Goal: Task Accomplishment & Management: Use online tool/utility

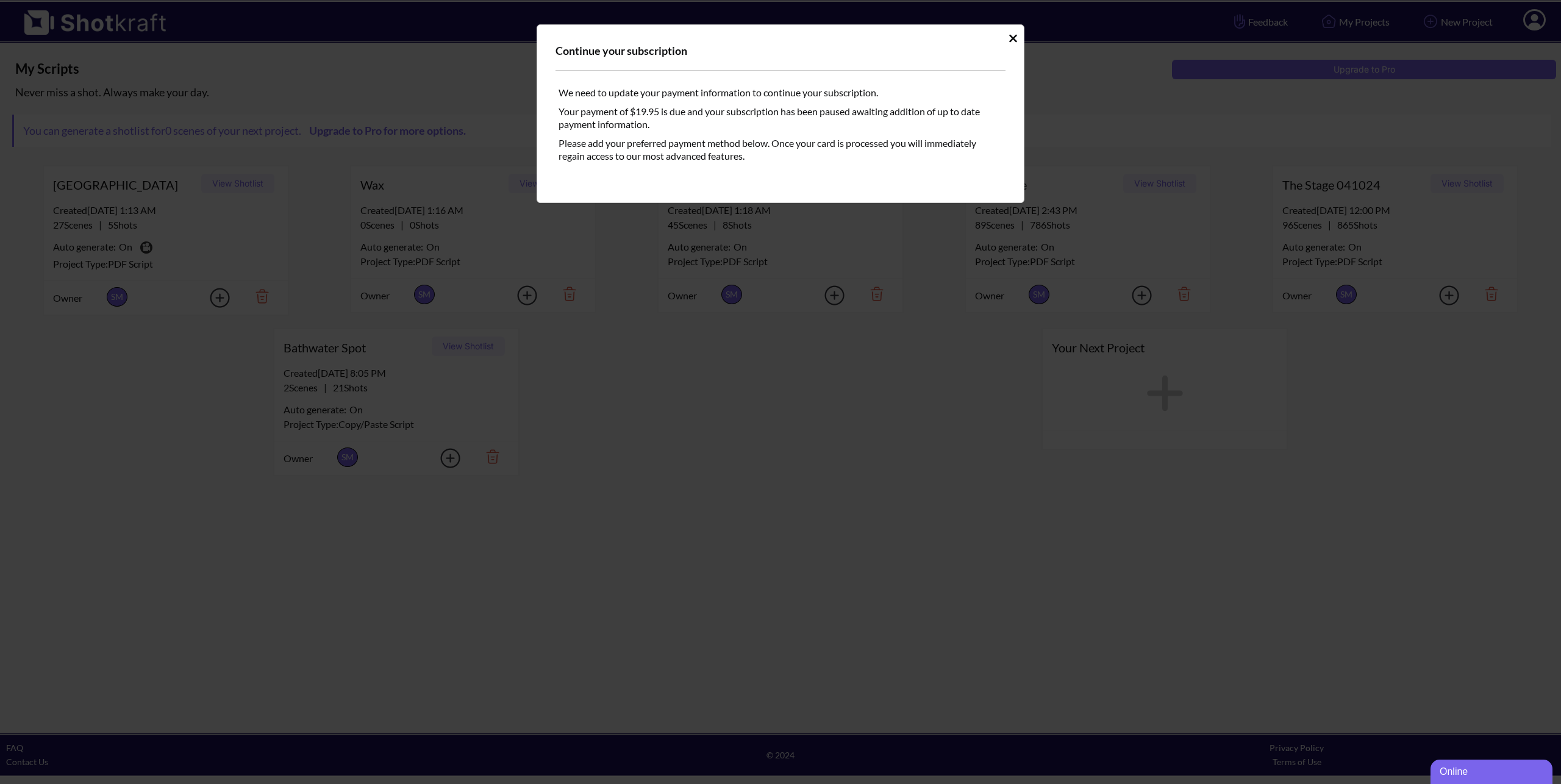
click at [613, 52] on div "Continue your subscription" at bounding box center [780, 50] width 450 height 14
click at [1011, 36] on icon "Idle Modal" at bounding box center [1013, 38] width 8 height 8
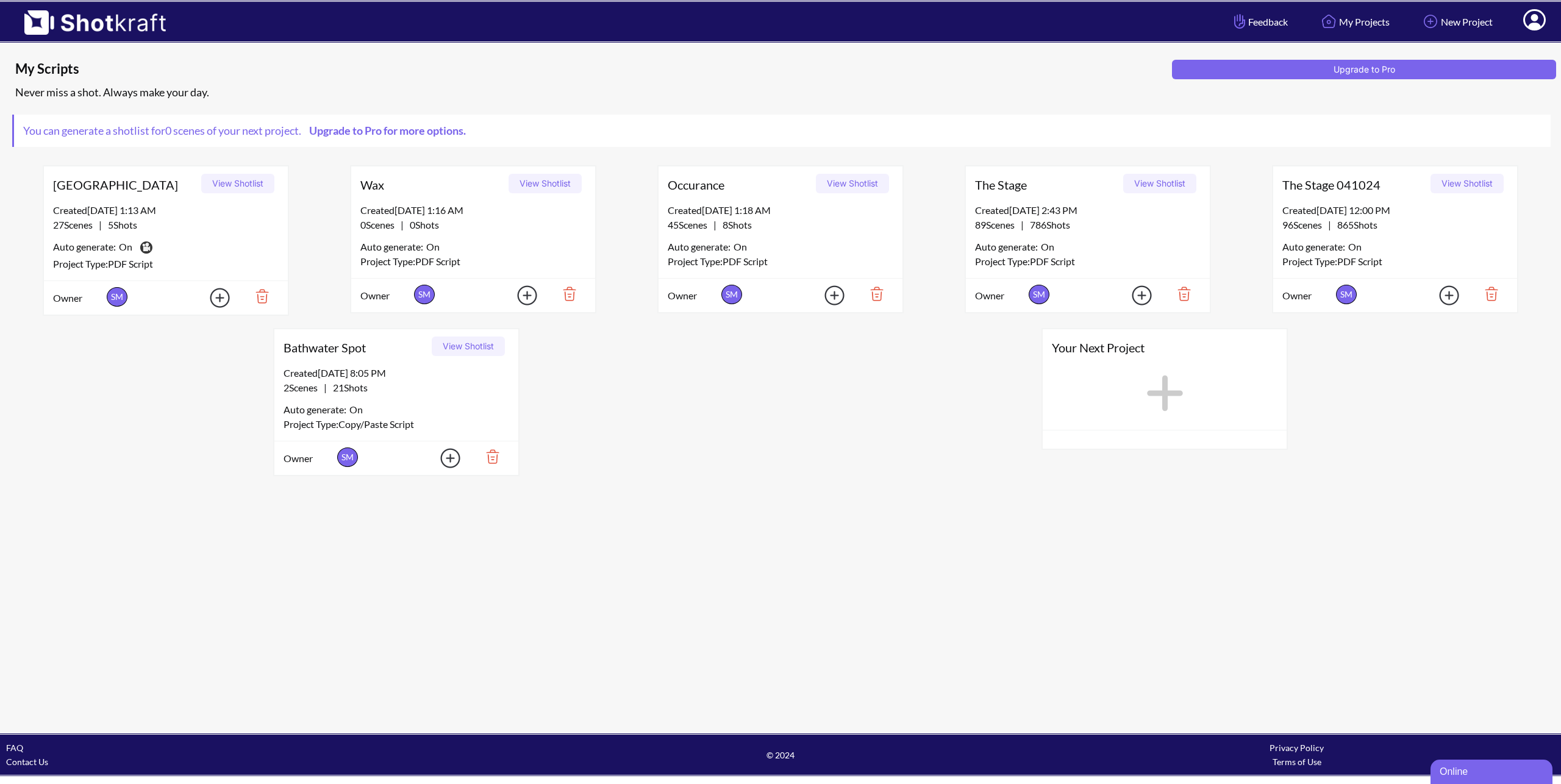
click at [1131, 381] on div at bounding box center [1165, 398] width 244 height 64
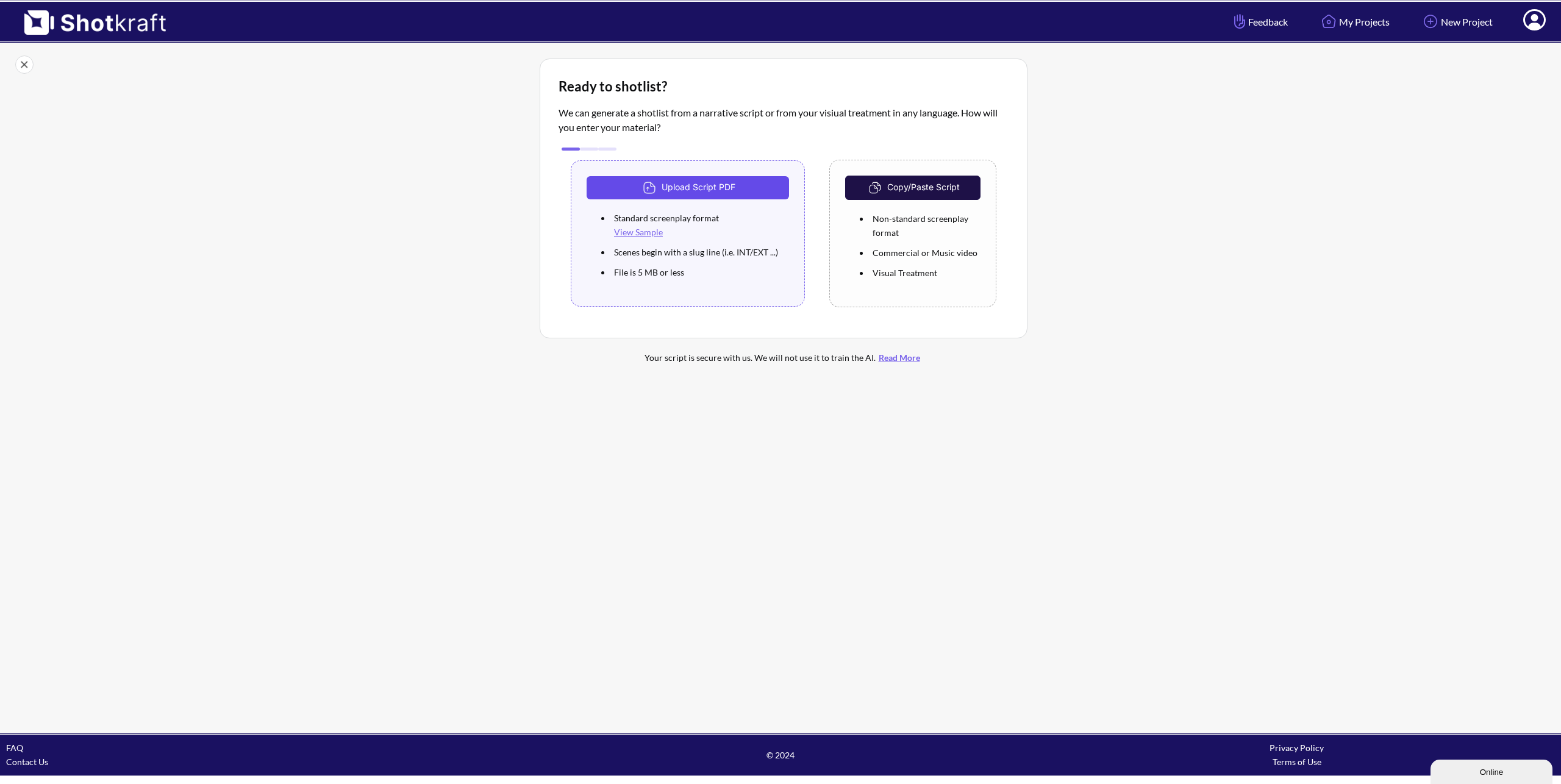
click at [729, 187] on button "Upload Script PDF" at bounding box center [688, 187] width 202 height 23
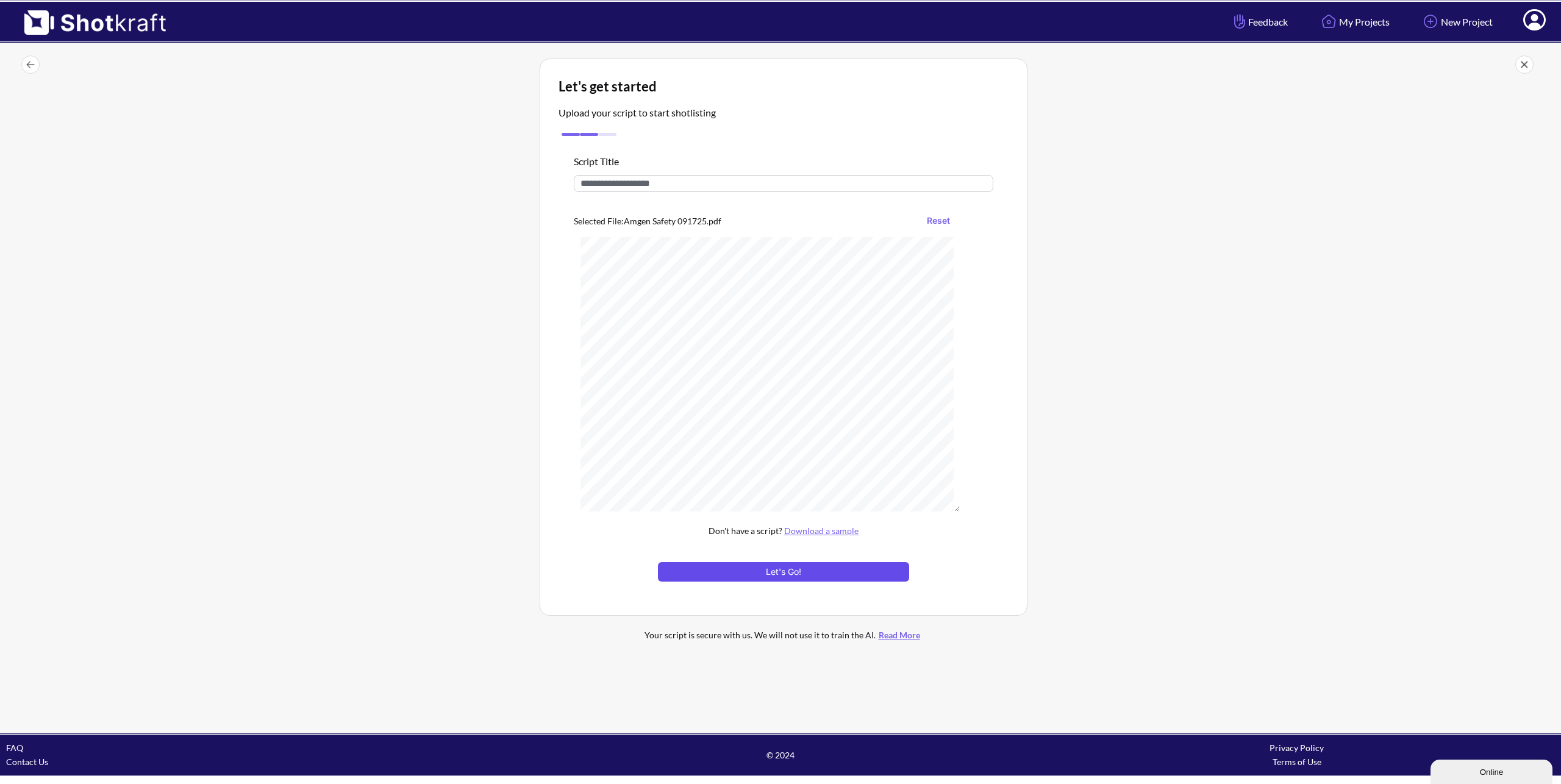
click at [774, 578] on button "Let's Go!" at bounding box center [784, 572] width 251 height 20
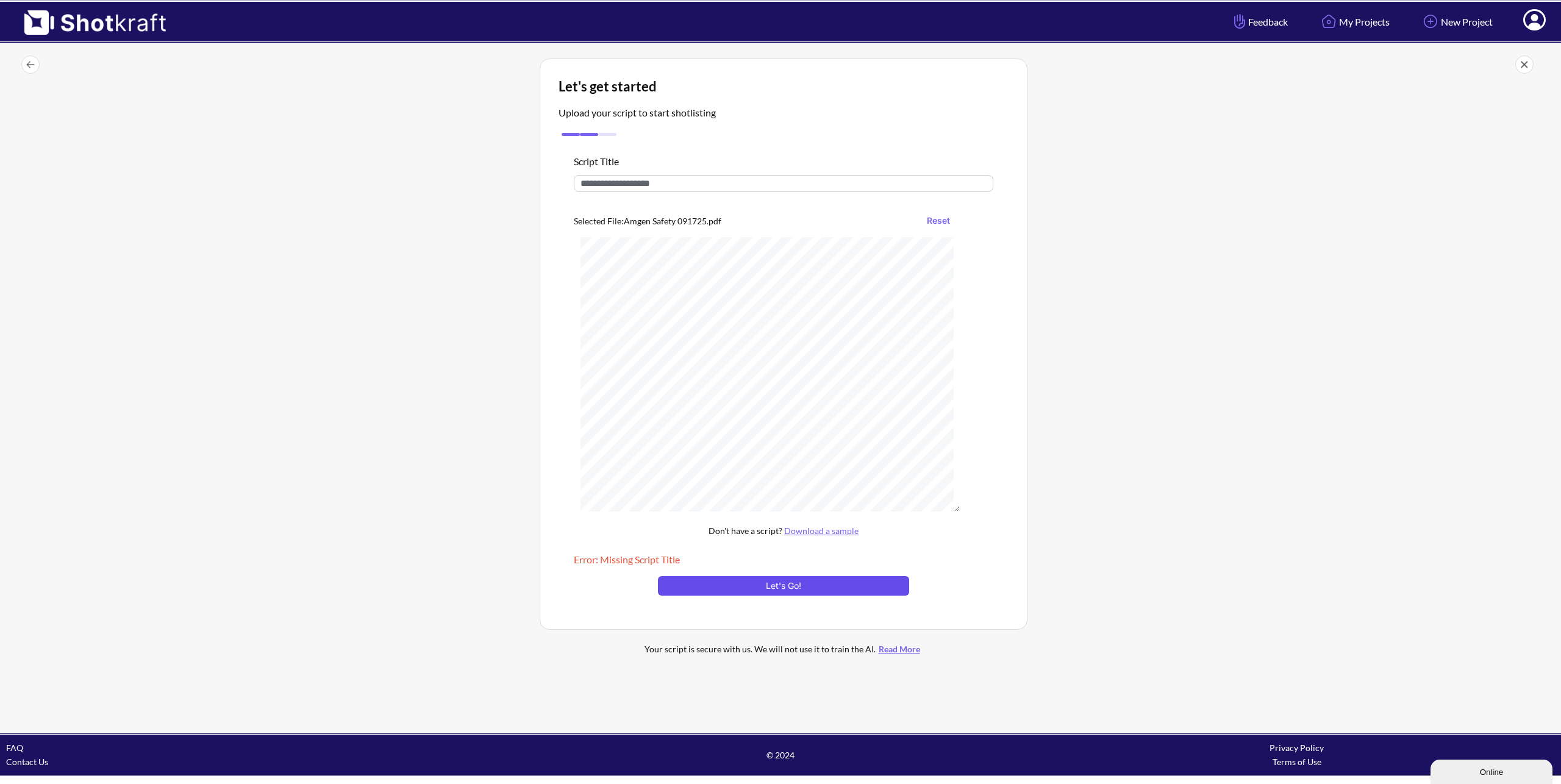
click at [778, 580] on button "Let's Go!" at bounding box center [784, 586] width 251 height 20
click at [707, 188] on input "text" at bounding box center [784, 183] width 419 height 17
click at [715, 185] on input "text" at bounding box center [784, 183] width 419 height 17
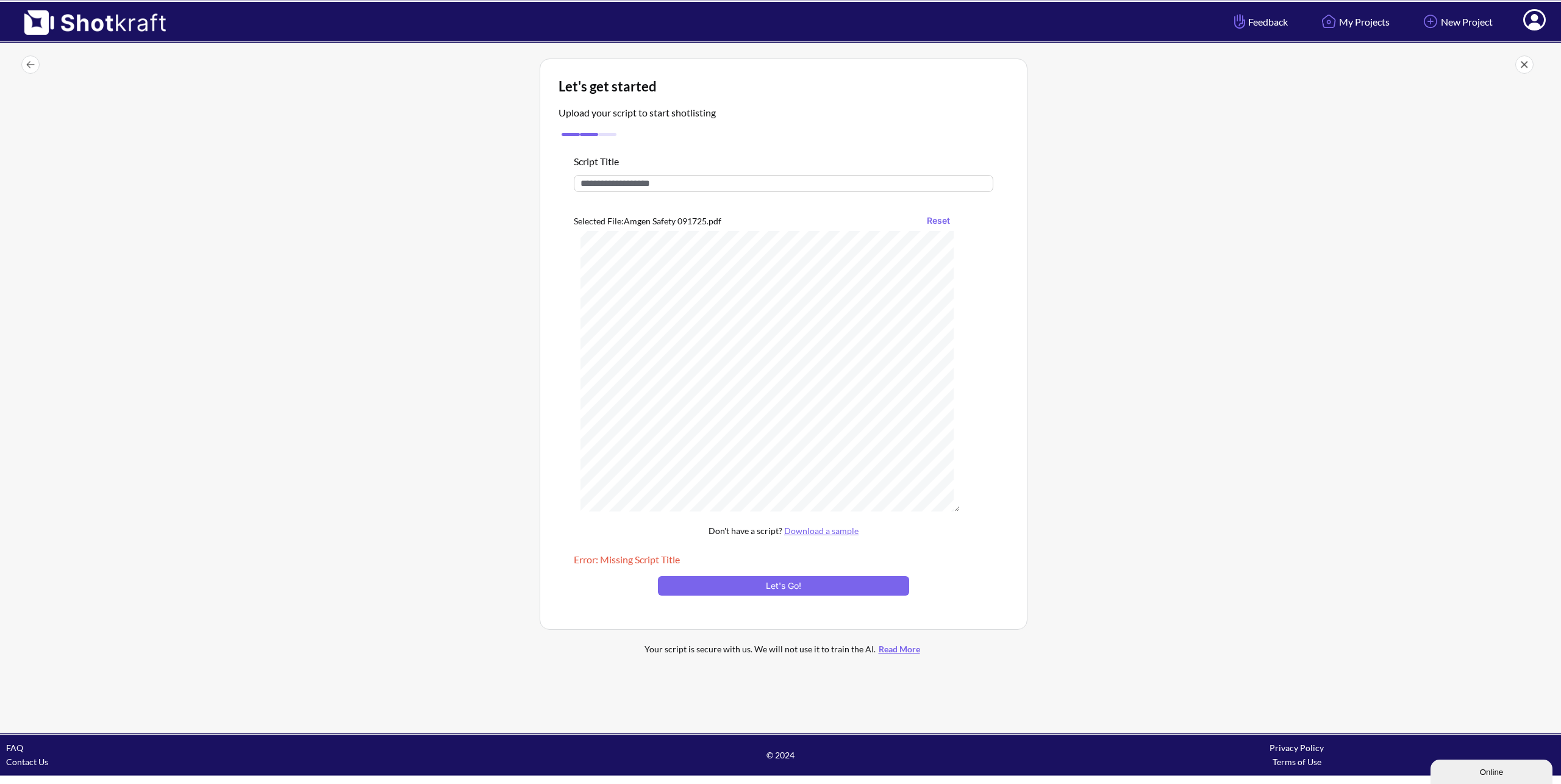
click at [715, 185] on input "text" at bounding box center [784, 183] width 419 height 17
type input "**********"
click at [803, 590] on button "Let's Go!" at bounding box center [784, 586] width 251 height 20
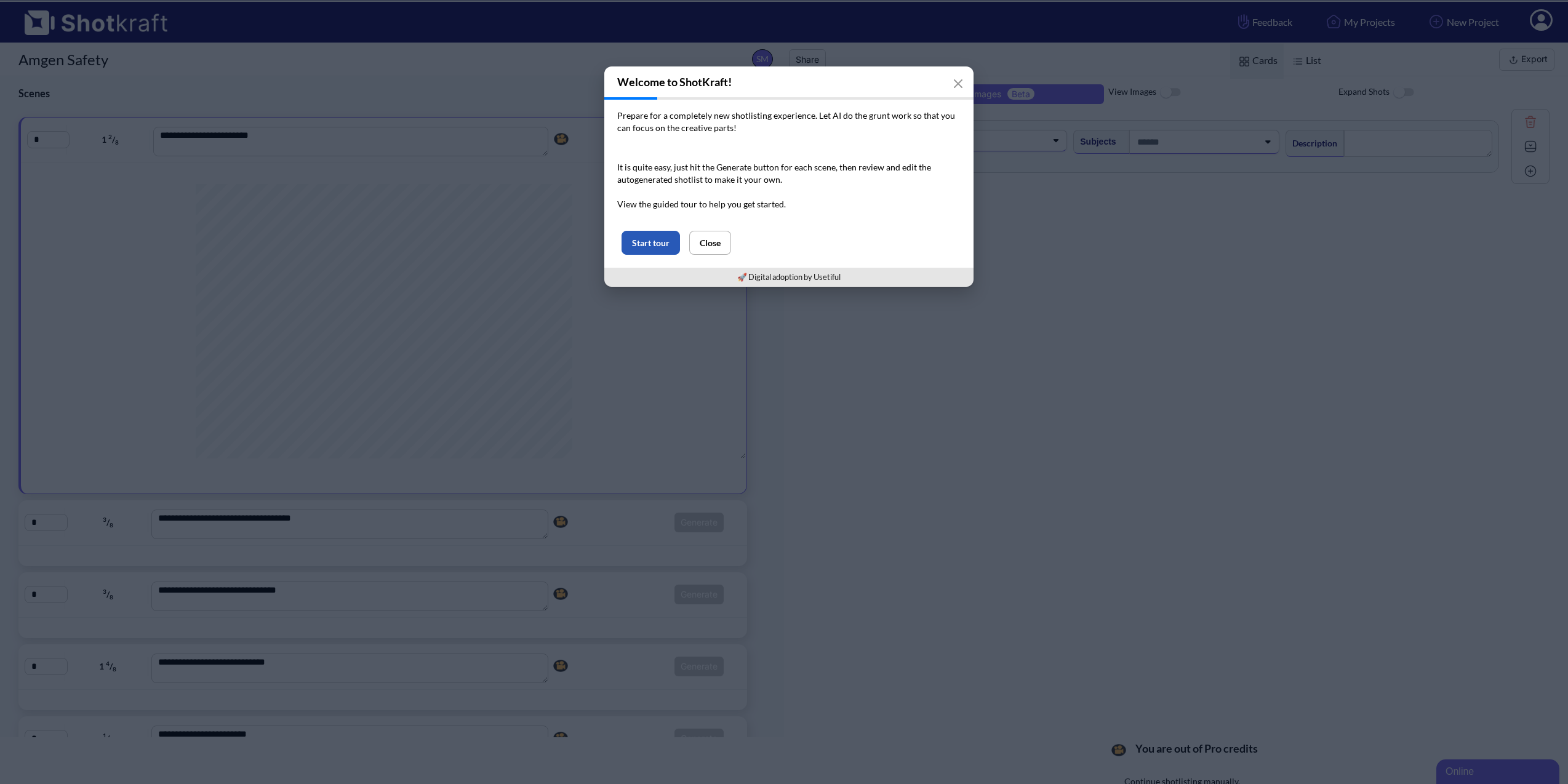
scroll to position [0, 5]
click at [655, 245] on button "Start tour" at bounding box center [647, 242] width 59 height 24
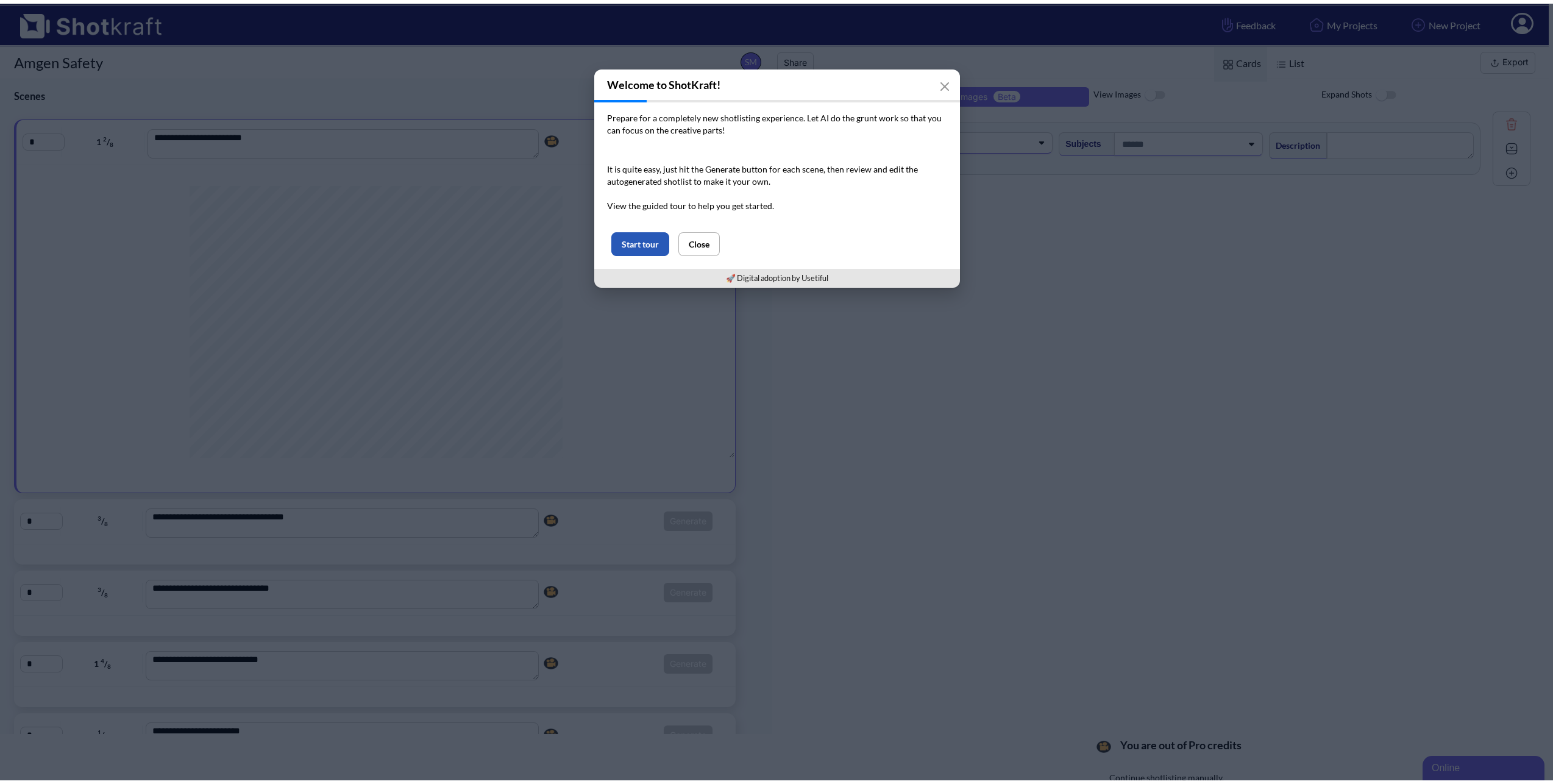
scroll to position [0, 0]
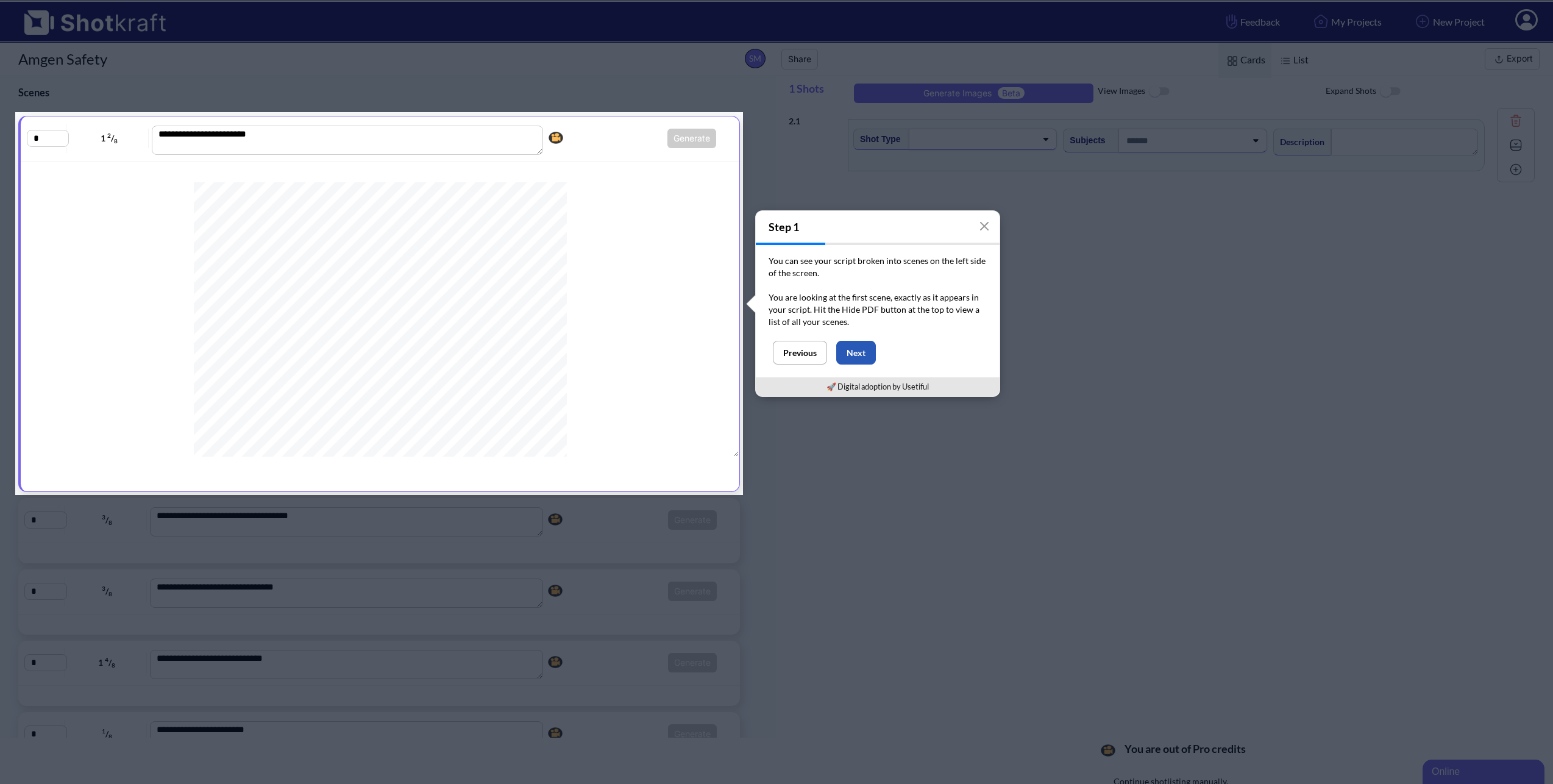
click at [856, 354] on button "Next" at bounding box center [856, 353] width 40 height 24
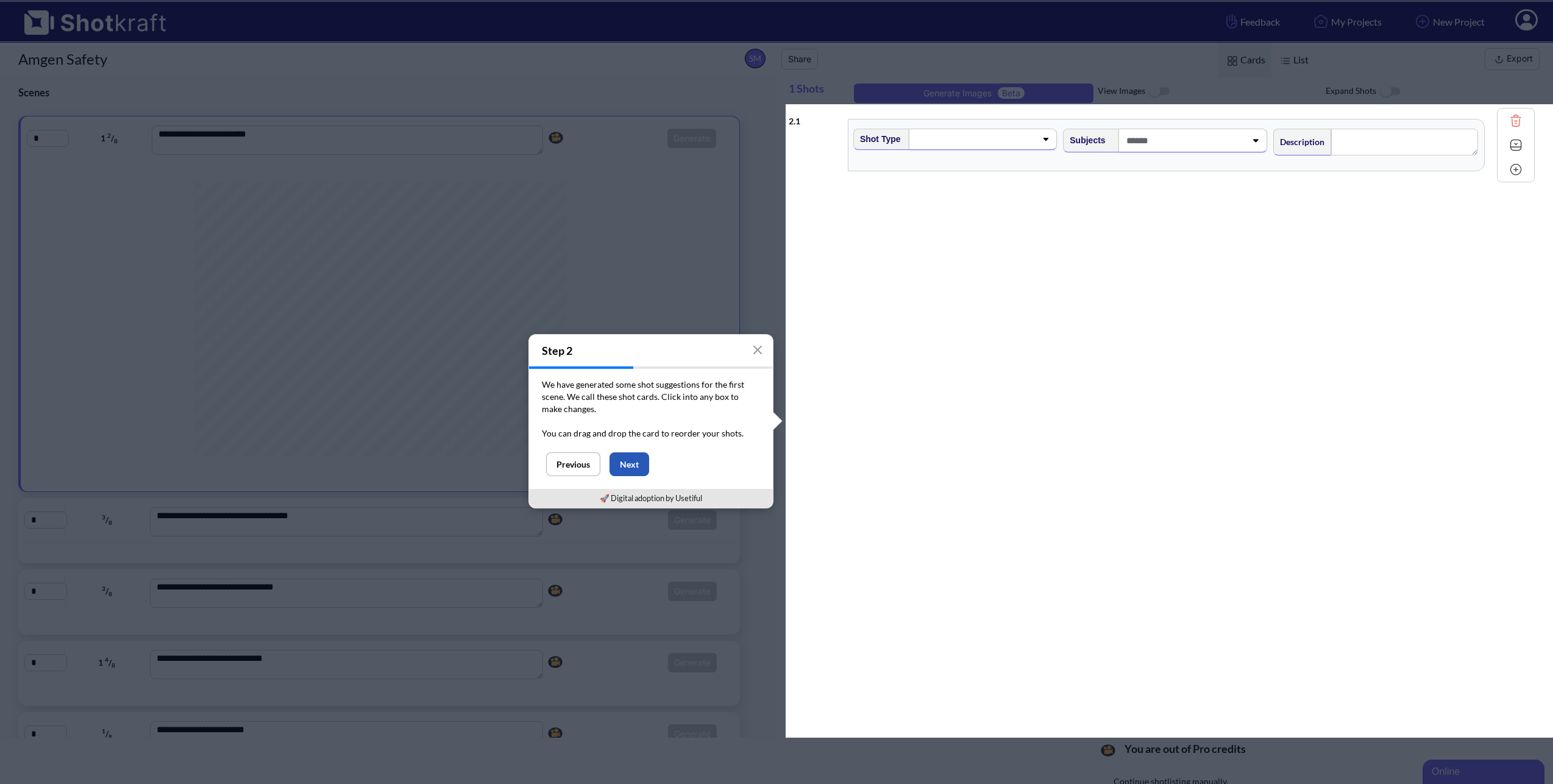
click at [635, 464] on button "Next" at bounding box center [629, 464] width 40 height 24
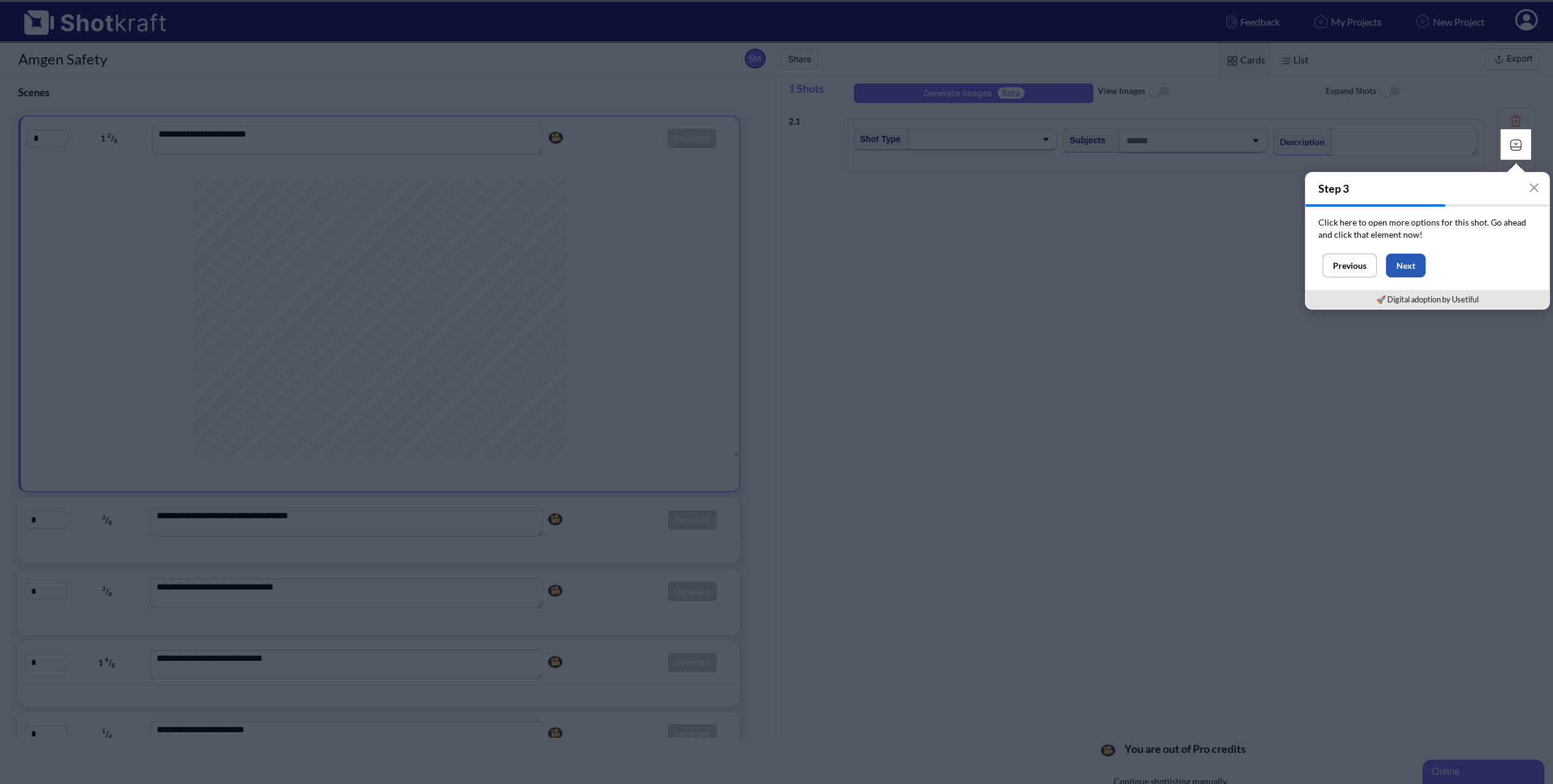
scroll to position [1, 0]
click at [1412, 267] on button "Next" at bounding box center [1405, 265] width 40 height 24
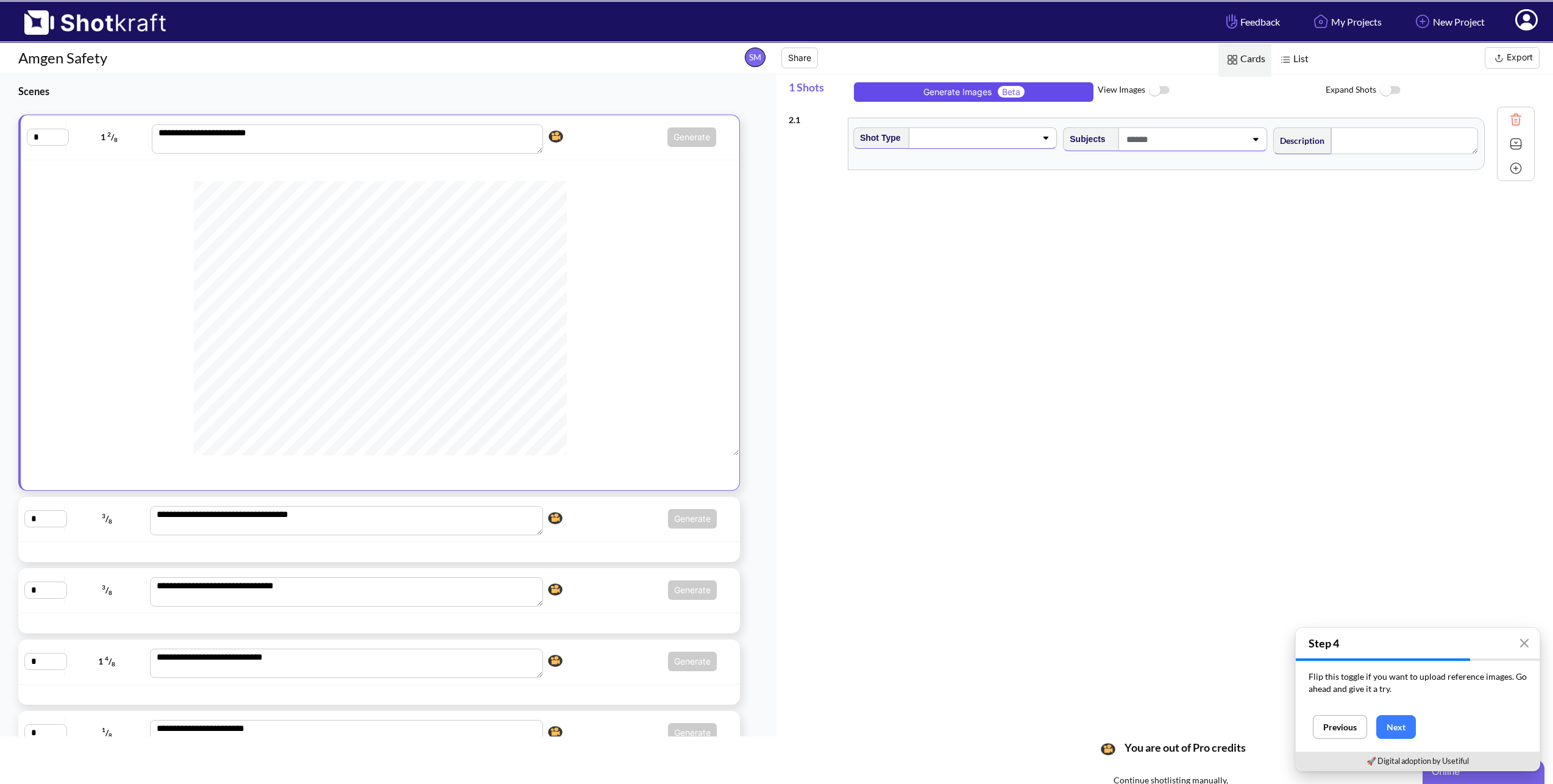
click at [980, 95] on button "Generate Images Beta" at bounding box center [973, 92] width 240 height 20
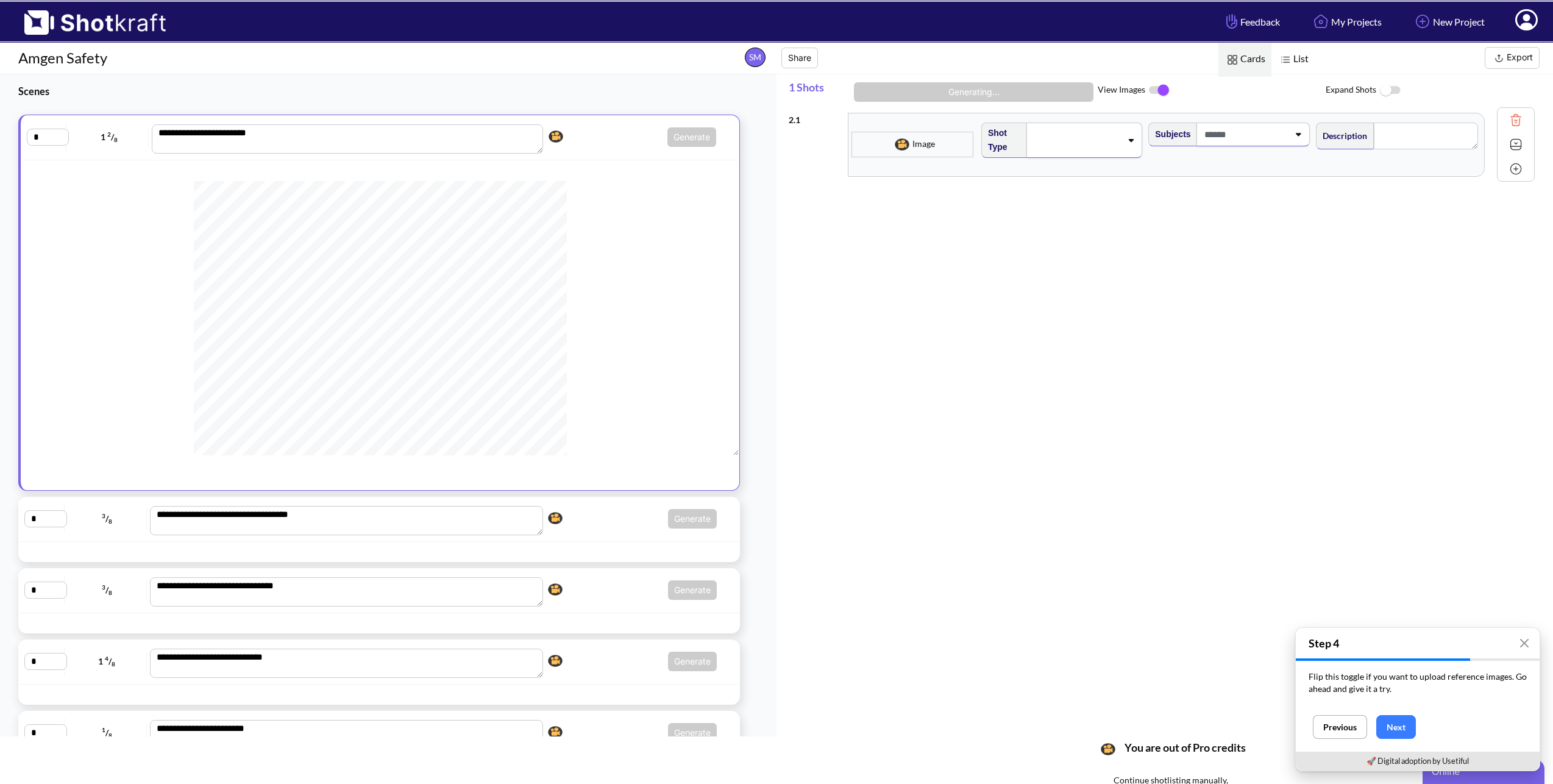
click at [1396, 730] on button "Next" at bounding box center [1396, 727] width 40 height 24
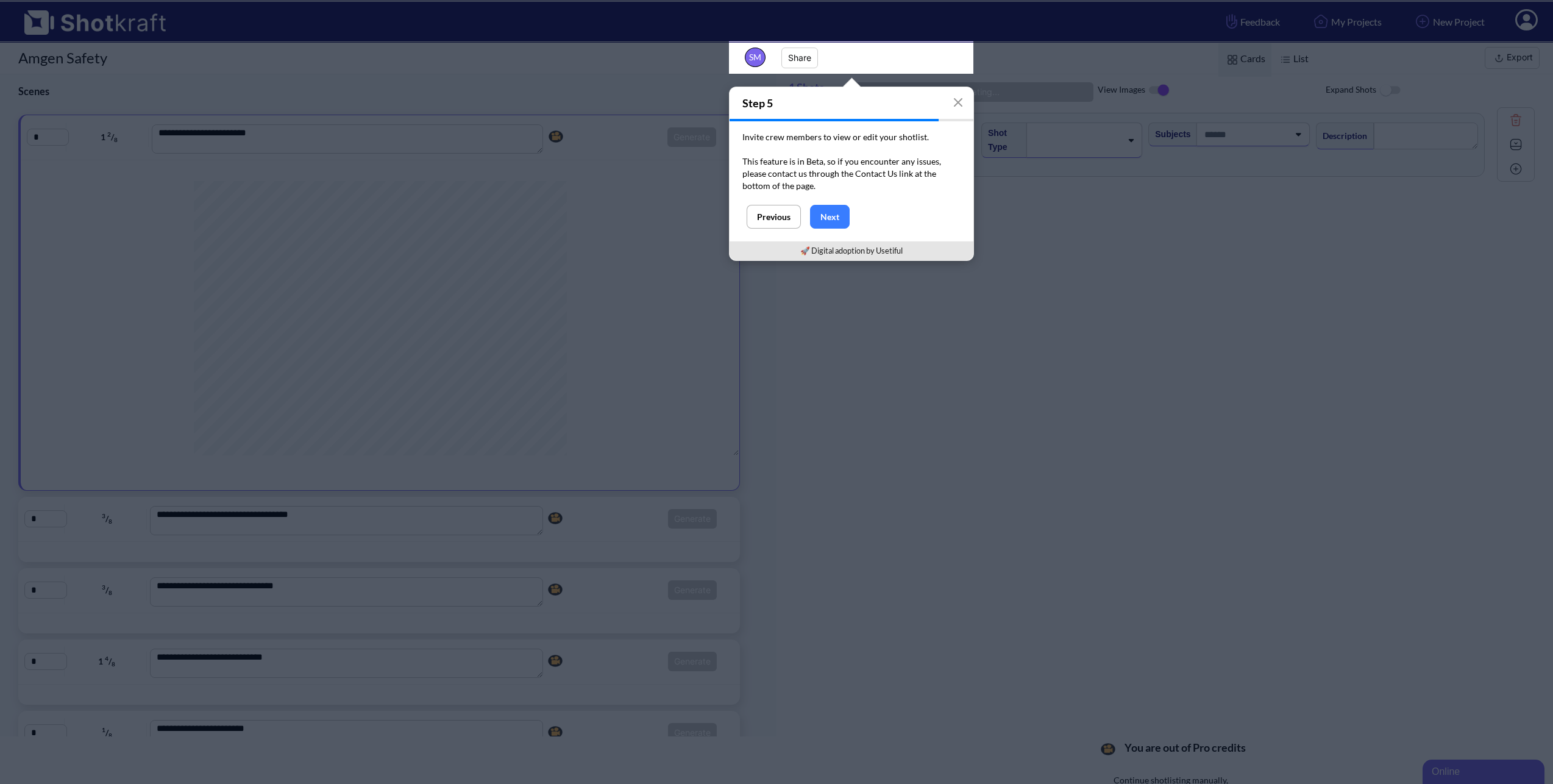
scroll to position [0, 0]
click at [834, 211] on button "Next" at bounding box center [830, 218] width 40 height 24
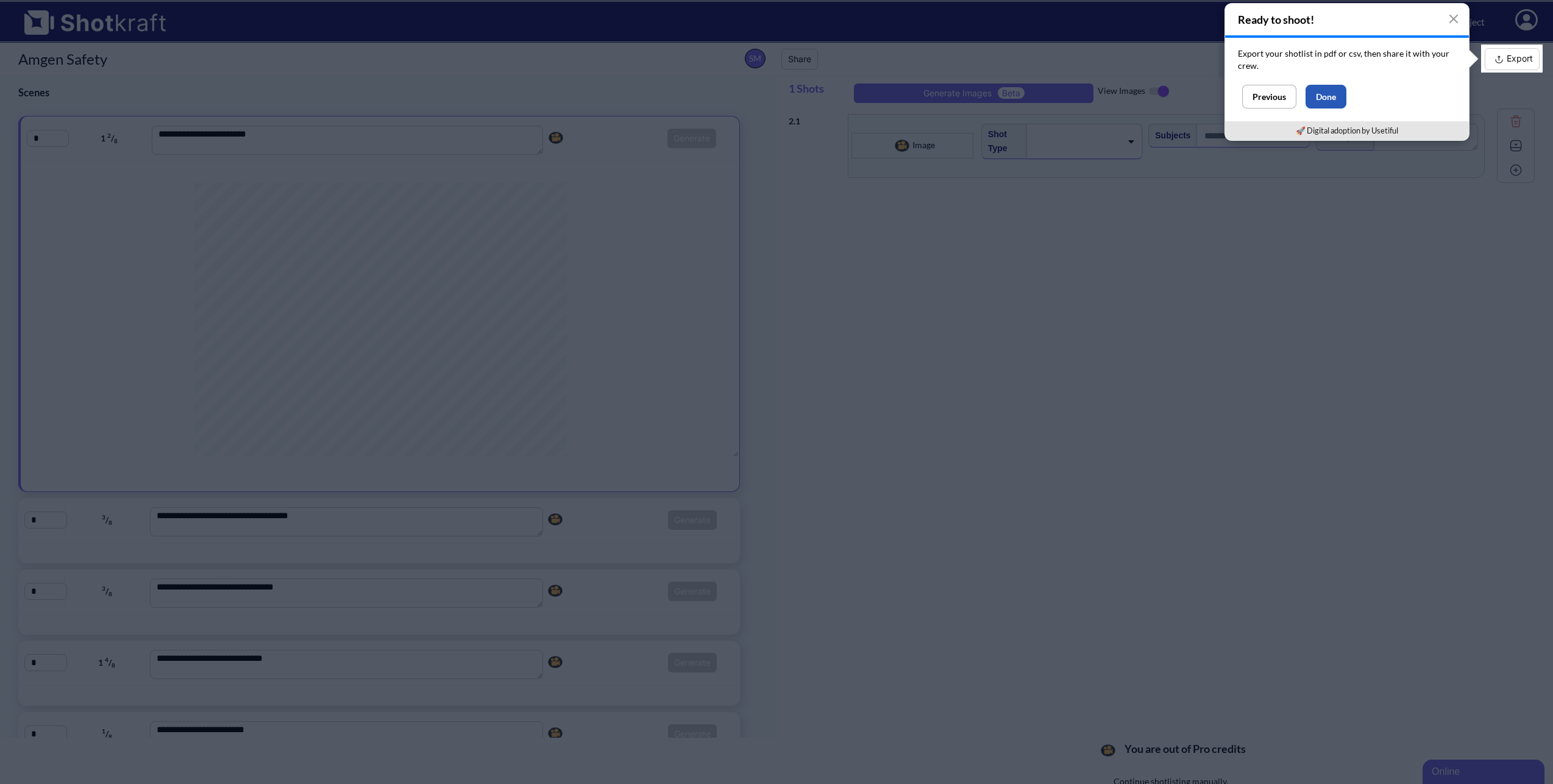
click at [1328, 102] on button "Done" at bounding box center [1326, 97] width 41 height 24
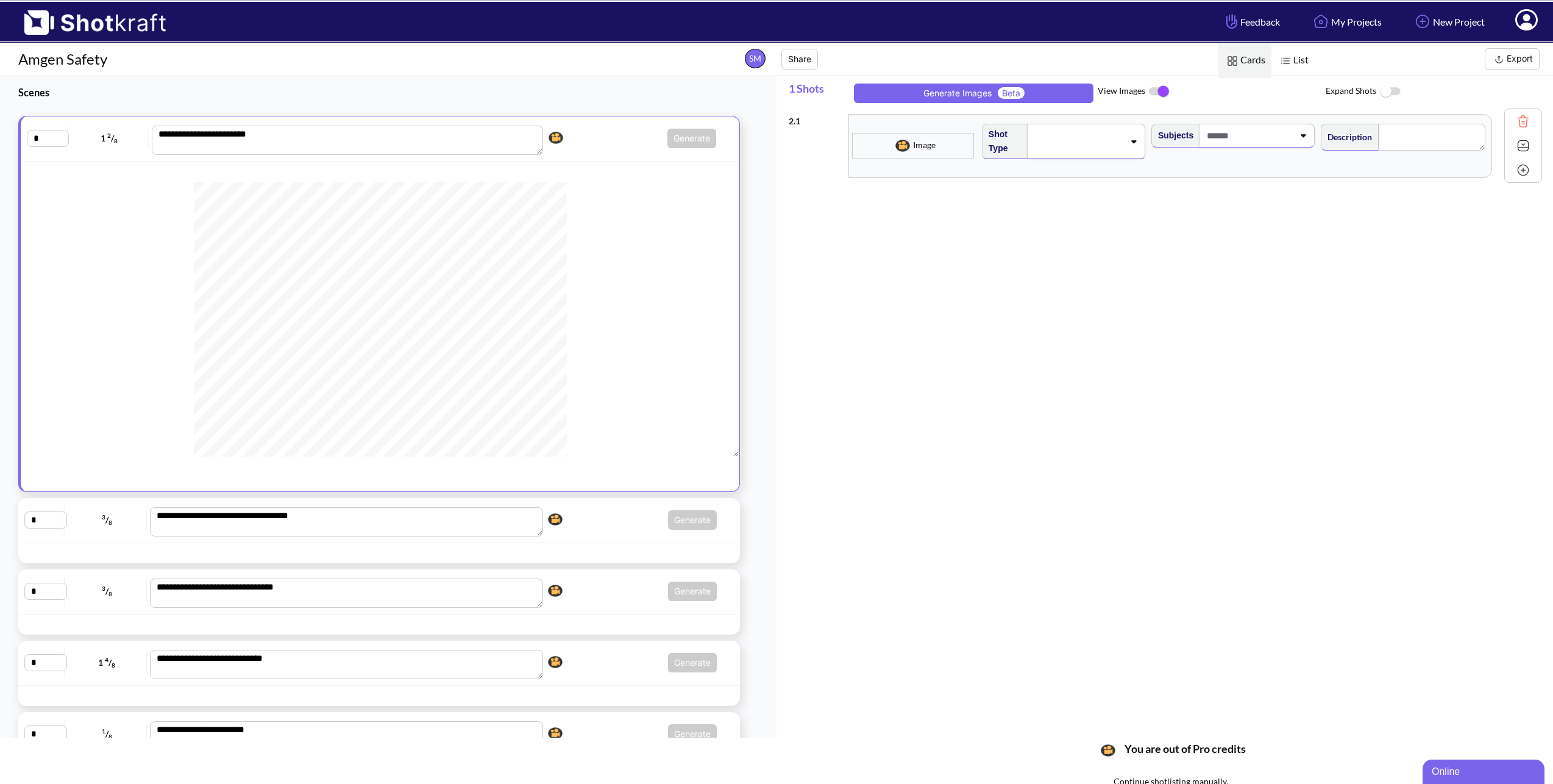
click at [1046, 138] on span at bounding box center [1078, 142] width 92 height 17
click at [1044, 133] on span at bounding box center [1058, 139] width 136 height 17
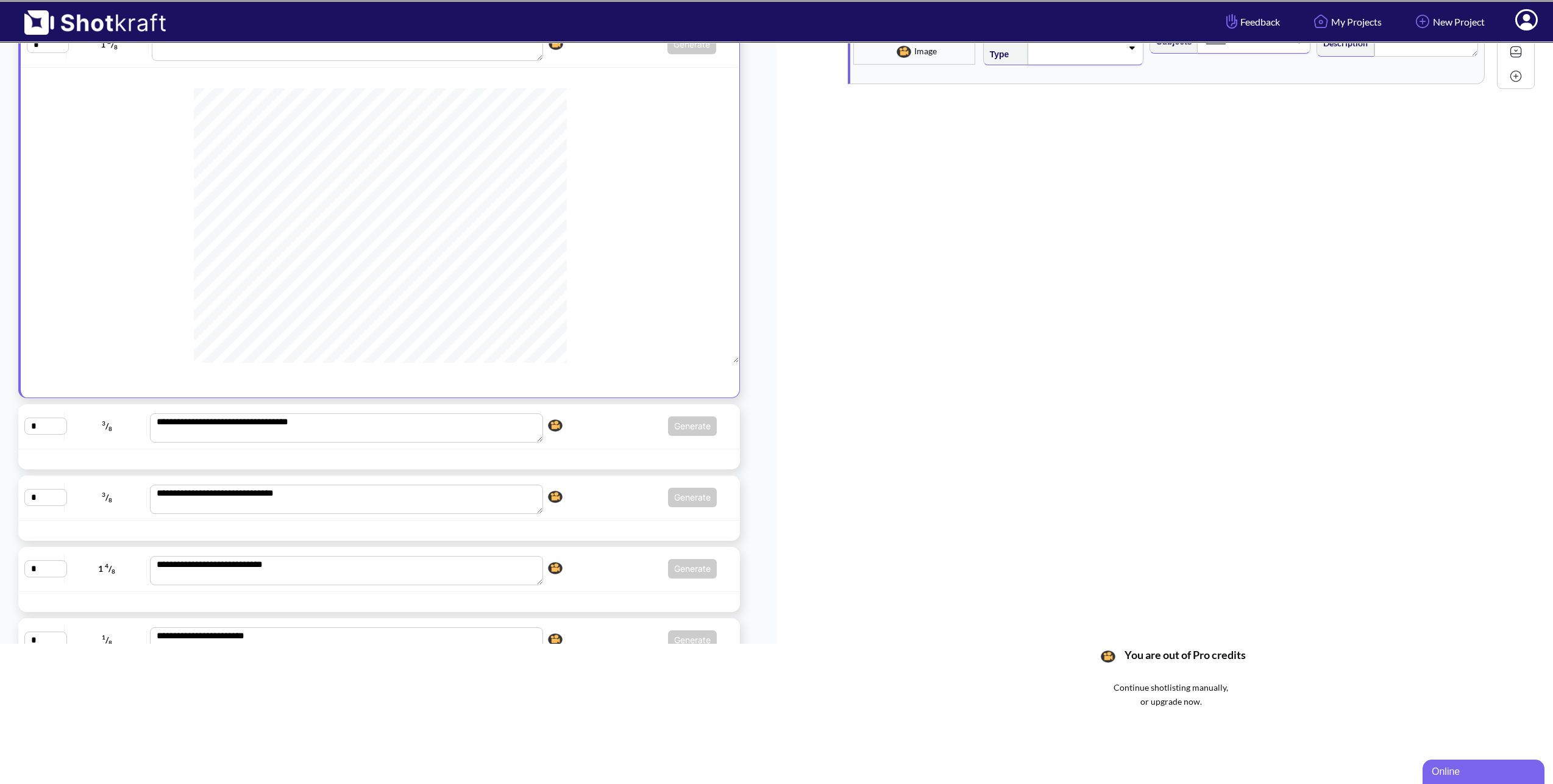
scroll to position [141, 0]
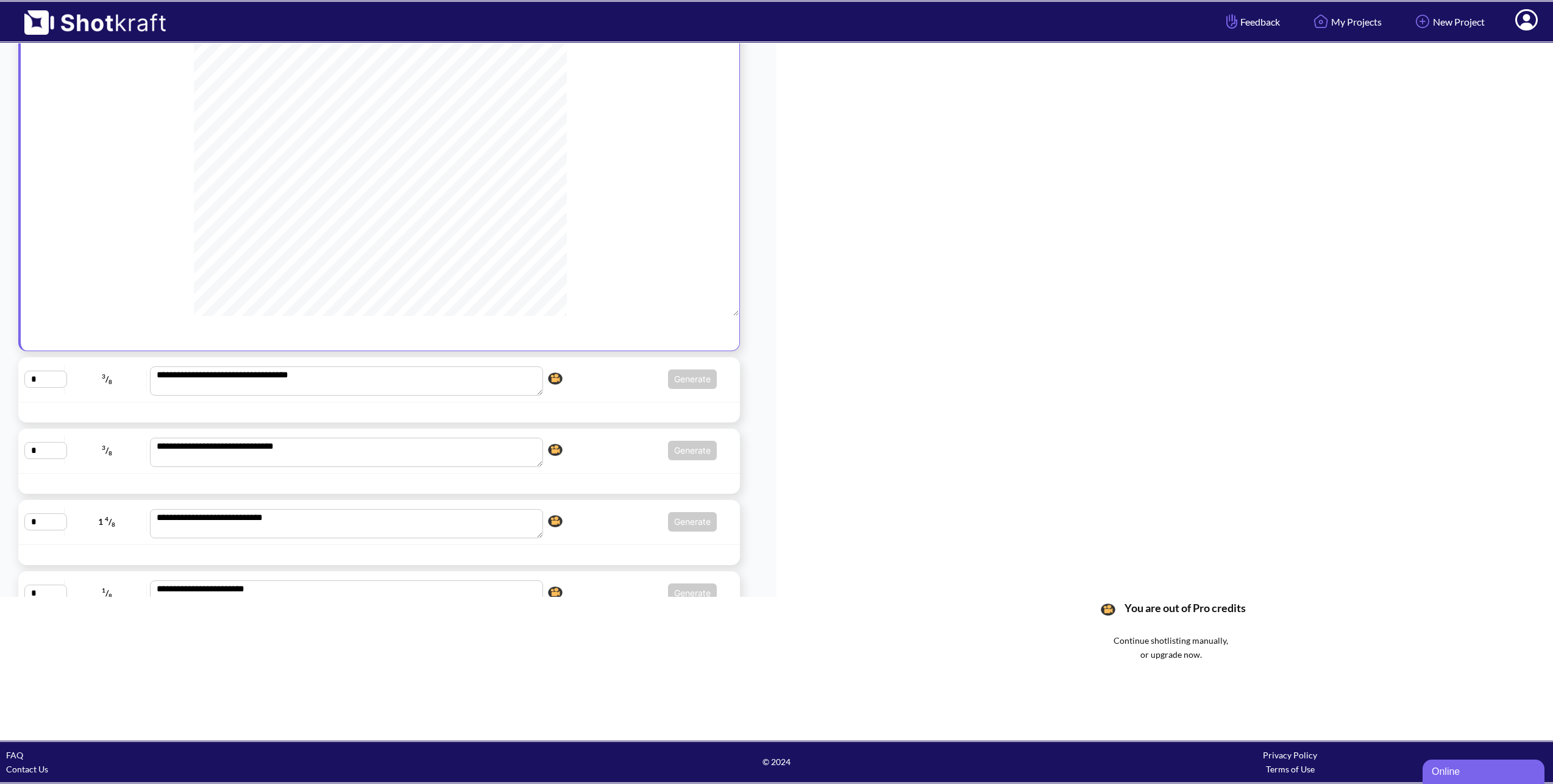
click at [1165, 656] on div "Continue shotlisting manually, or upgrade now." at bounding box center [1170, 668] width 764 height 70
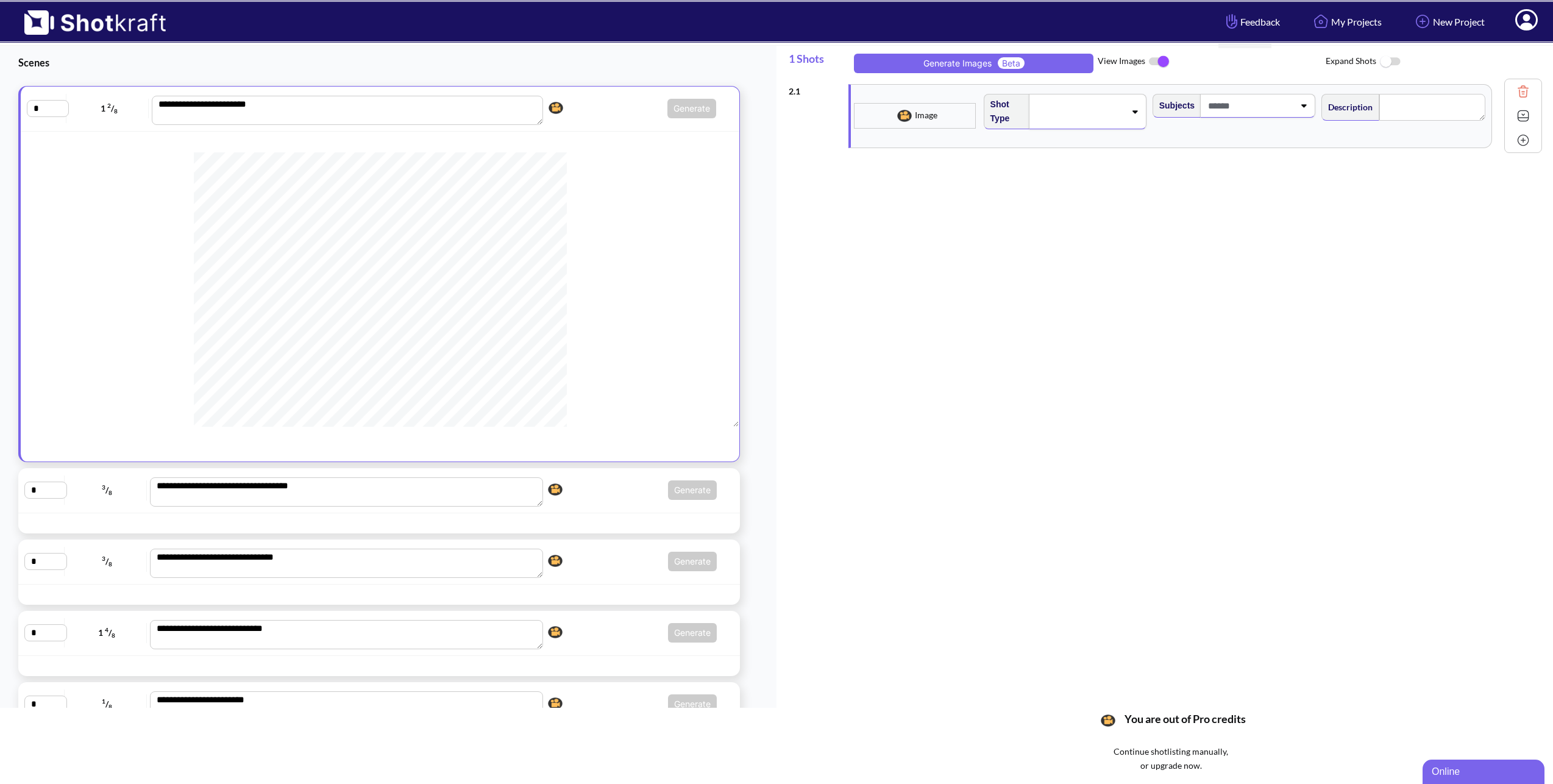
scroll to position [0, 0]
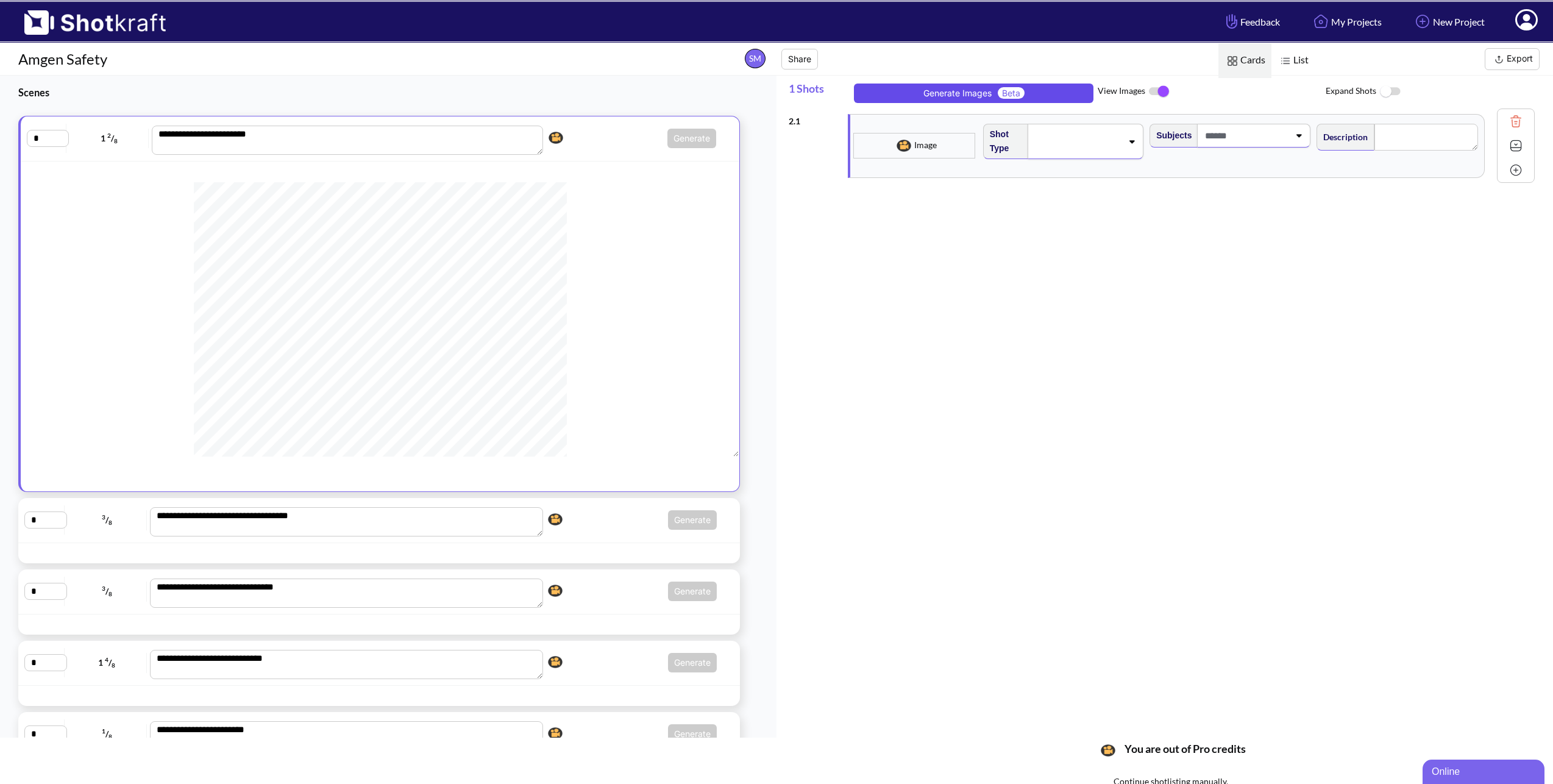
click at [960, 88] on button "Generate Images Beta" at bounding box center [973, 93] width 240 height 20
click at [917, 151] on span "You ran out of credits, please click here to upgrade to Pro. Image" at bounding box center [915, 146] width 122 height 25
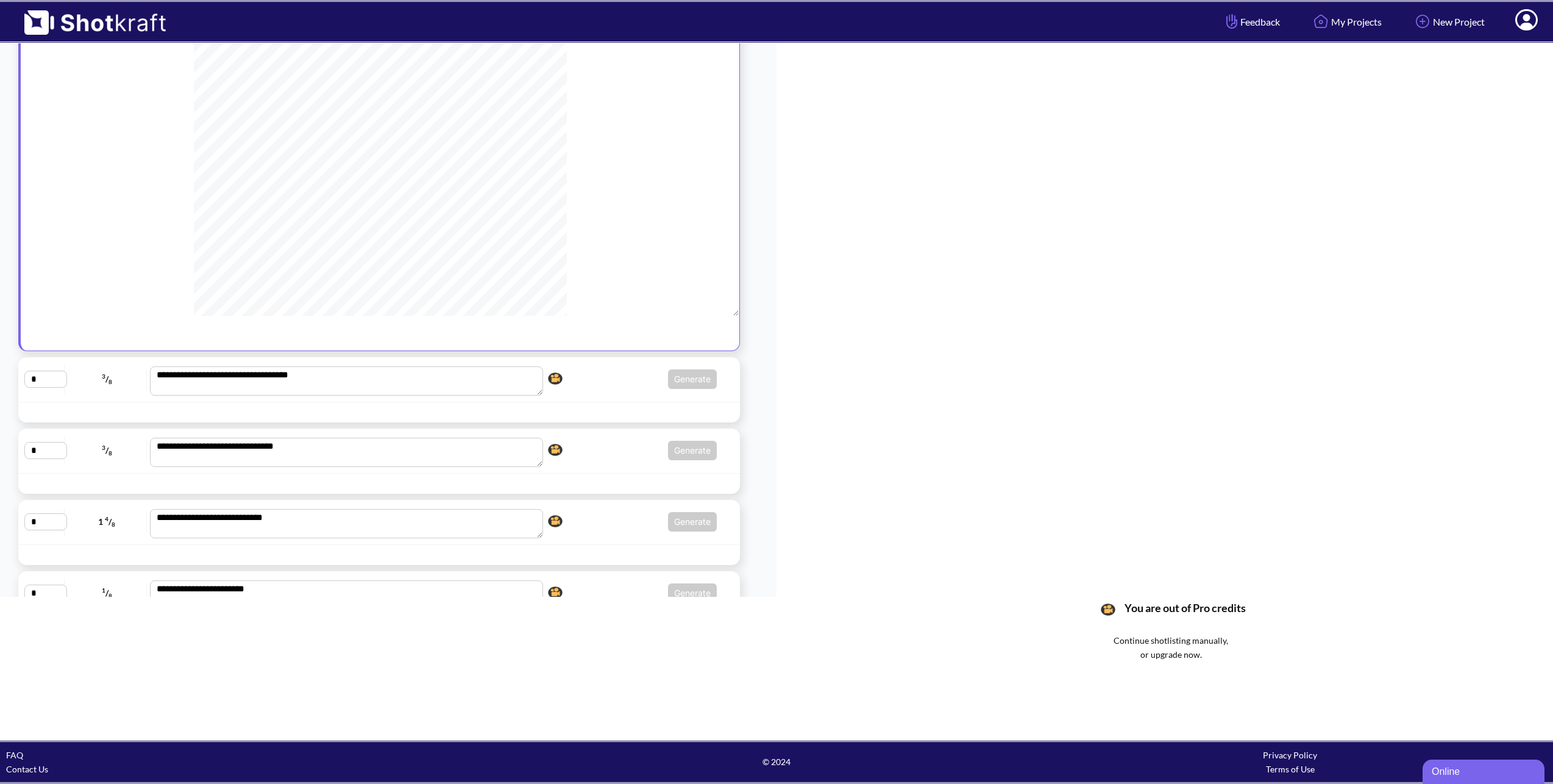
click at [1173, 651] on div "Continue shotlisting manually, or upgrade now." at bounding box center [1170, 668] width 764 height 70
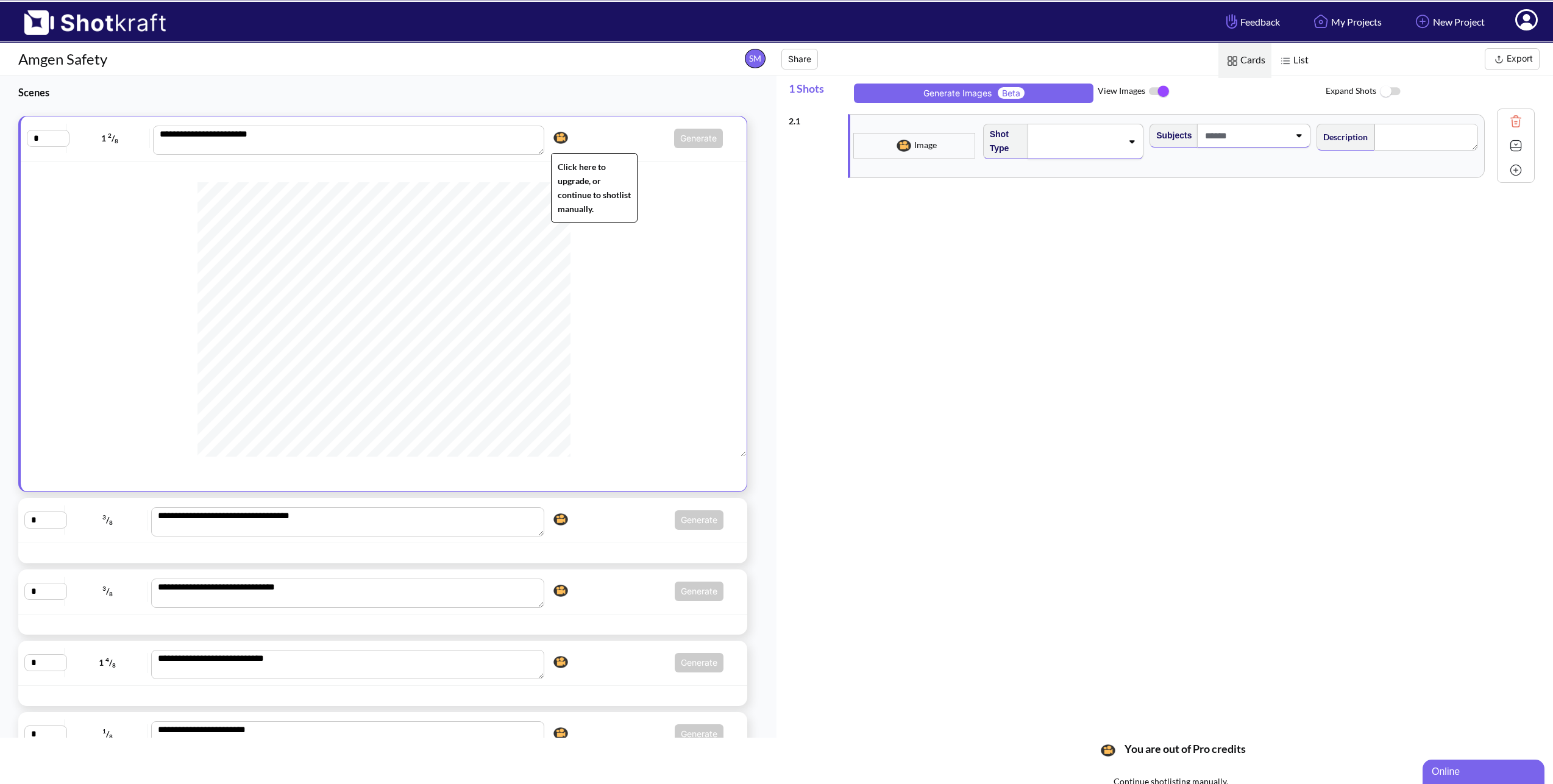
click at [556, 142] on img at bounding box center [561, 138] width 21 height 18
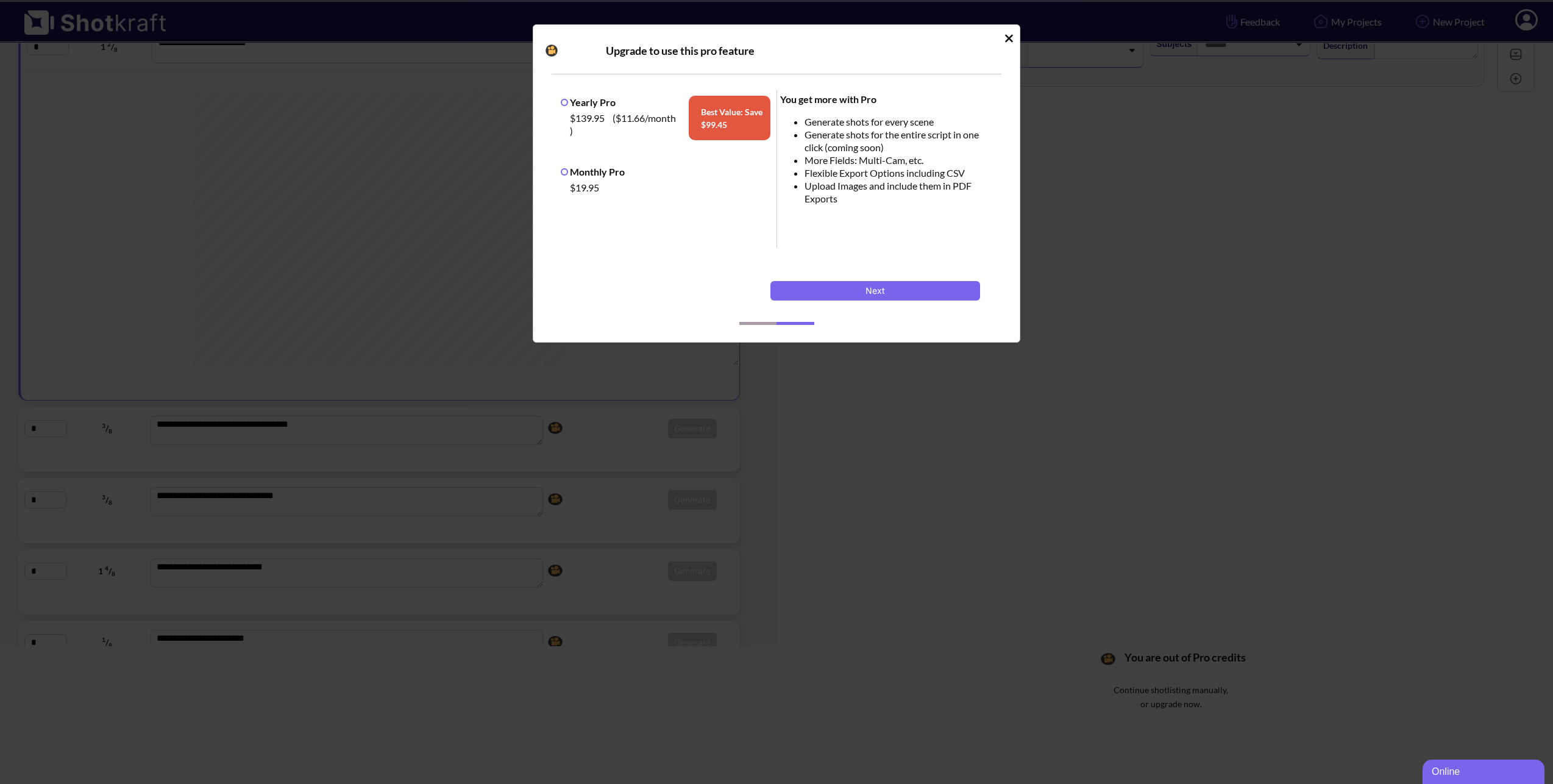
scroll to position [115, 0]
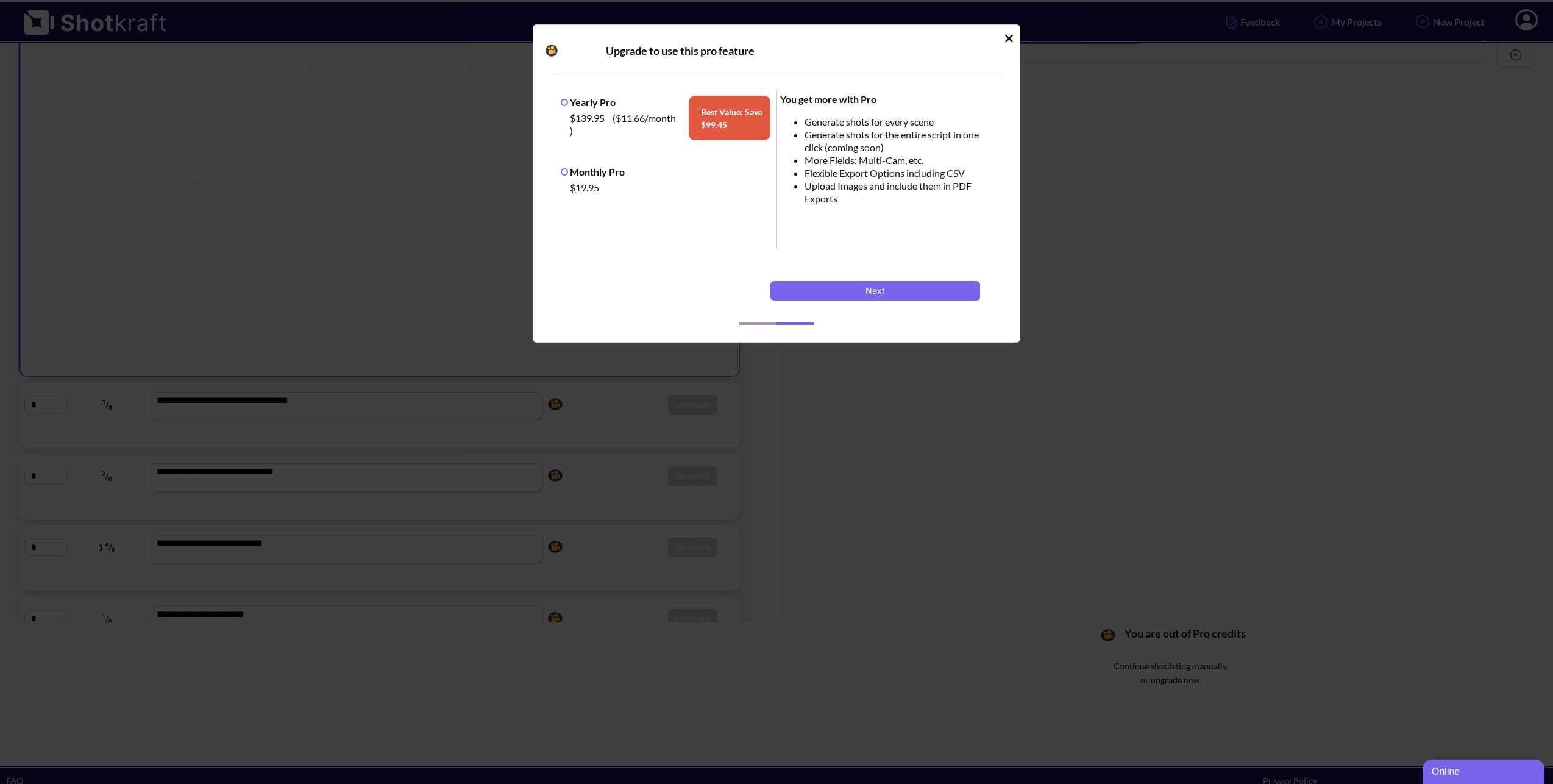
click at [1006, 35] on icon "Idle Modal" at bounding box center [1009, 38] width 8 height 8
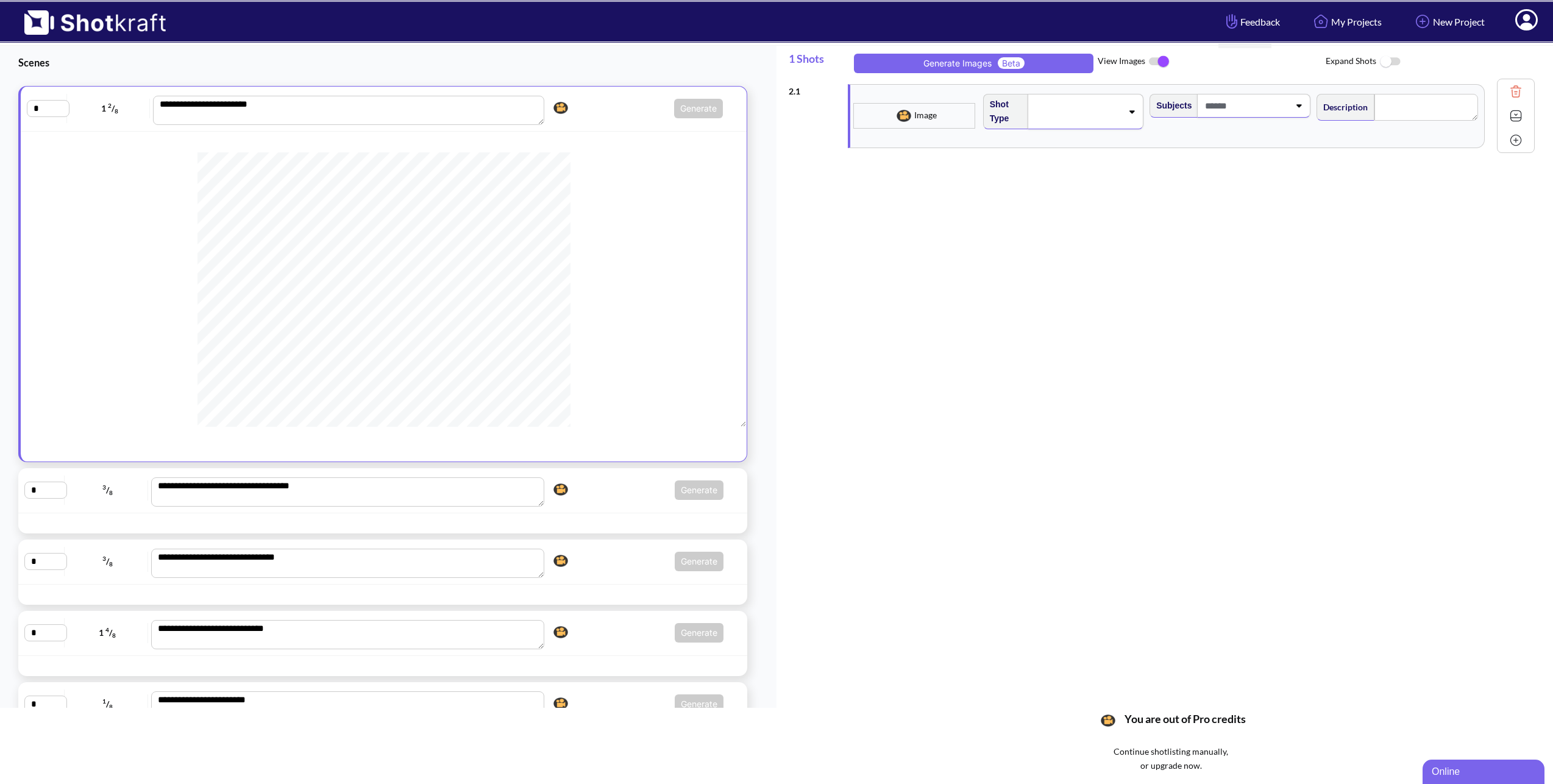
scroll to position [0, 0]
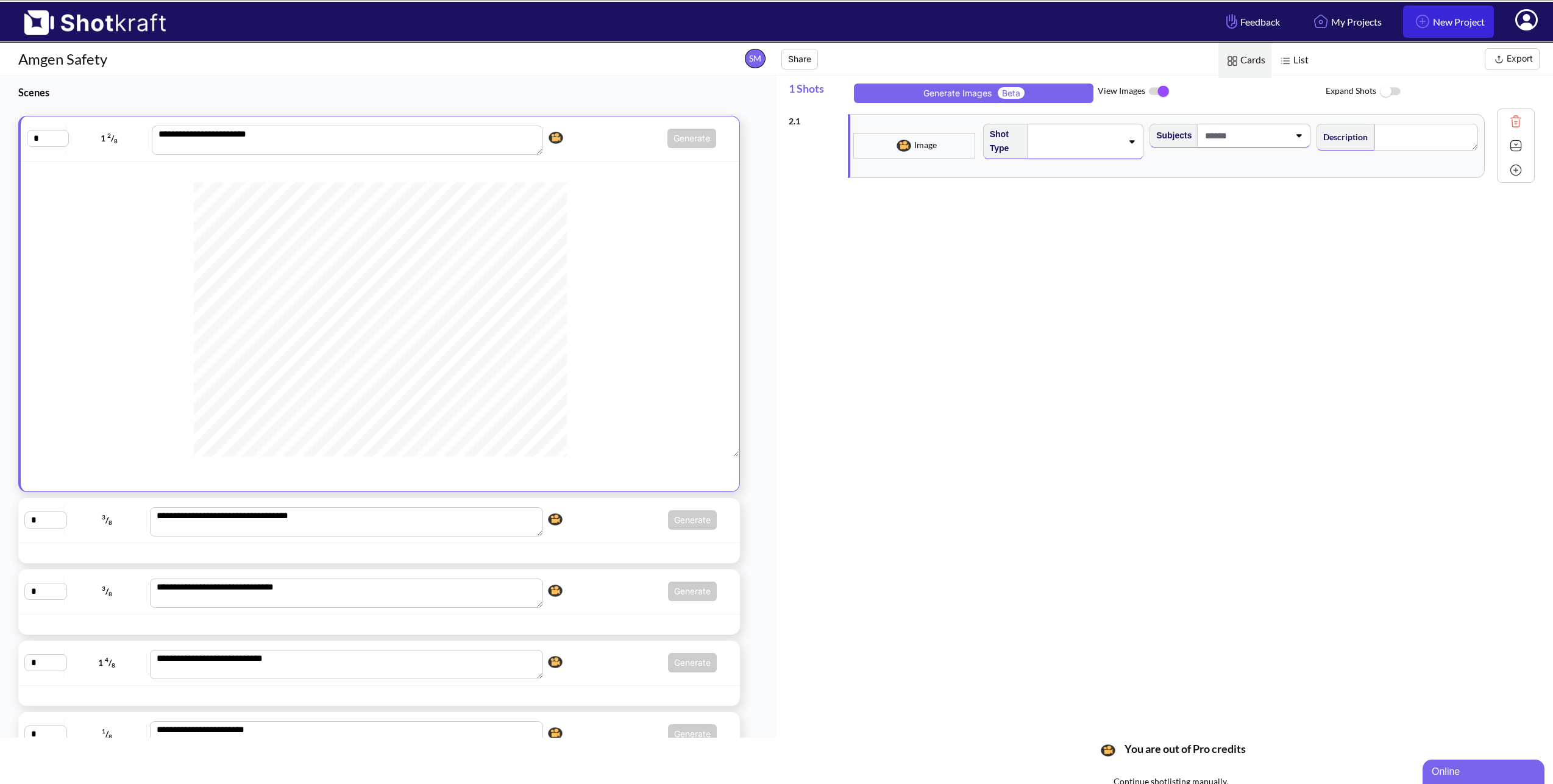
click at [1457, 14] on link "New Project" at bounding box center [1449, 21] width 91 height 32
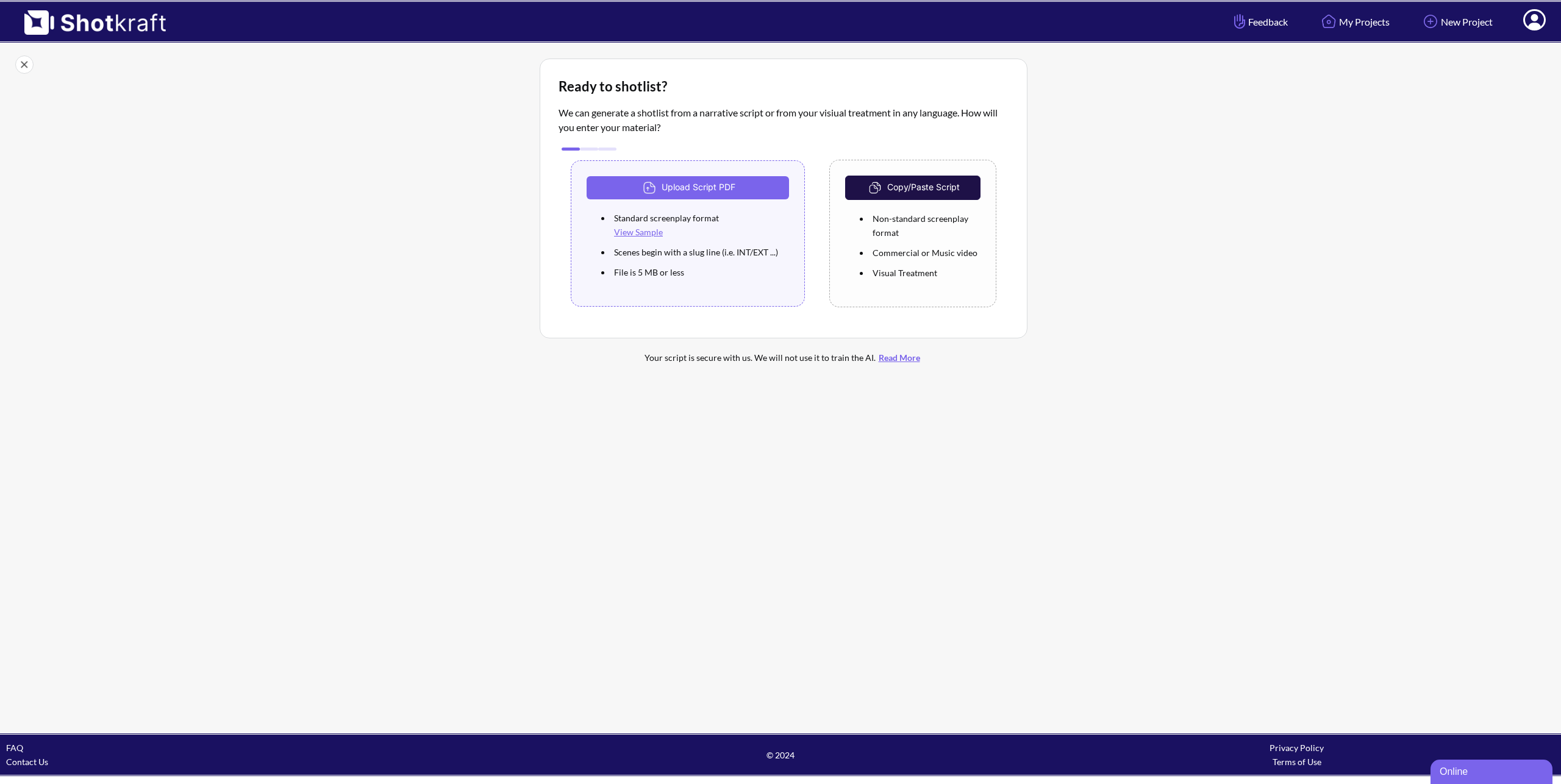
click at [1537, 25] on icon at bounding box center [1535, 21] width 13 height 14
click at [1514, 43] on link "My Profile" at bounding box center [1500, 44] width 101 height 20
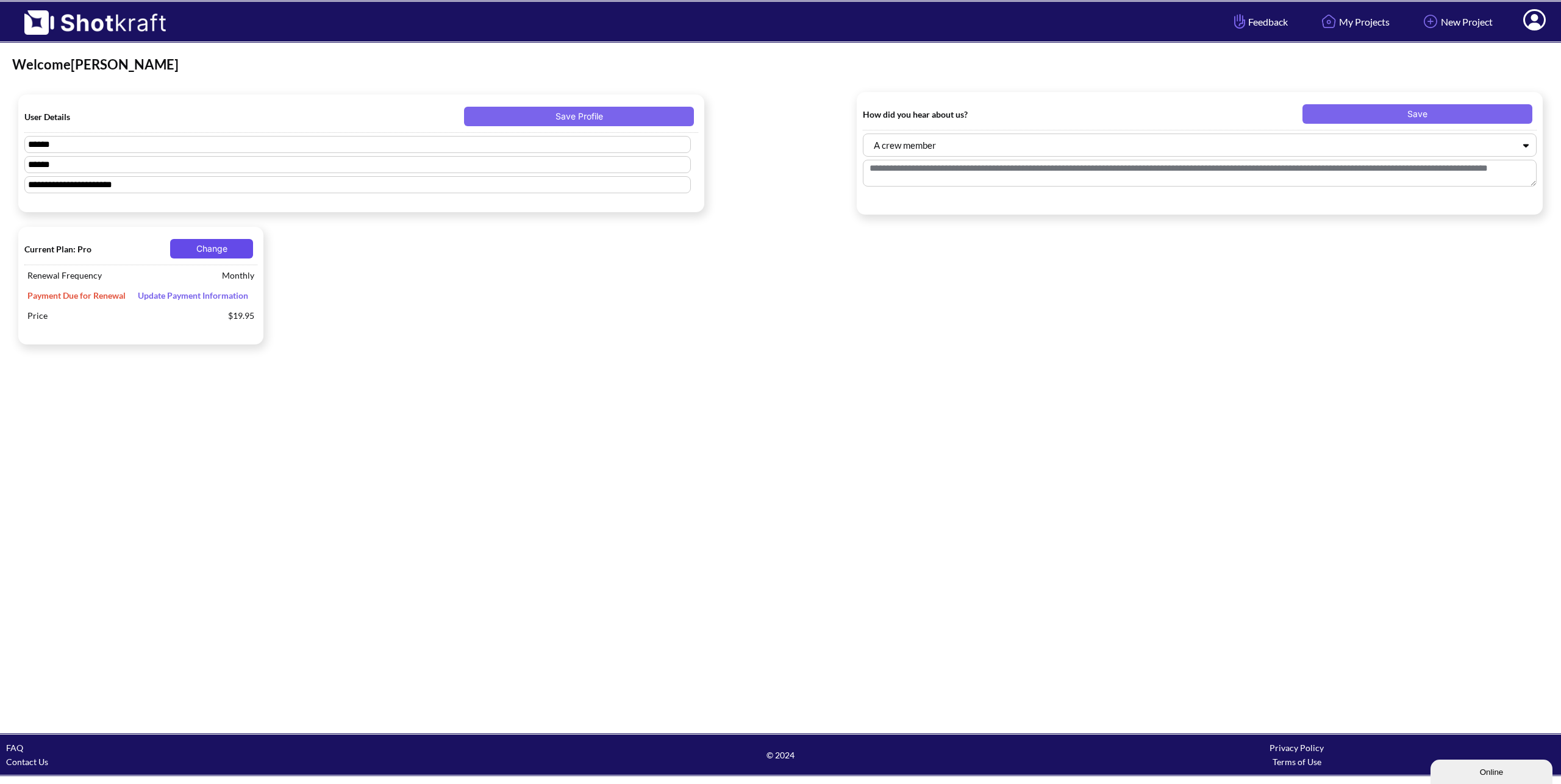
click at [220, 253] on button "Change" at bounding box center [212, 249] width 83 height 20
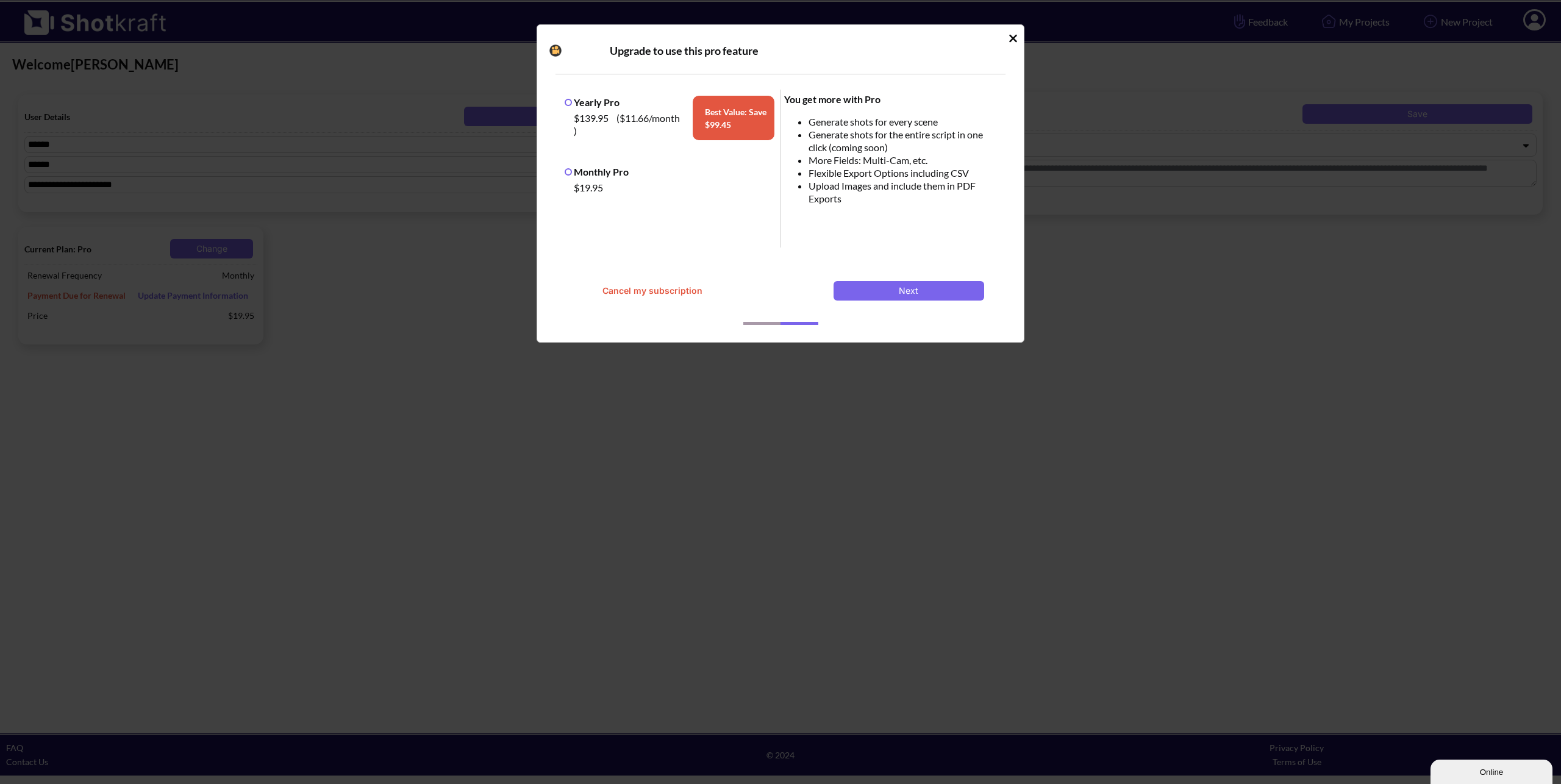
click at [1014, 39] on icon "Idle Modal" at bounding box center [1013, 38] width 8 height 8
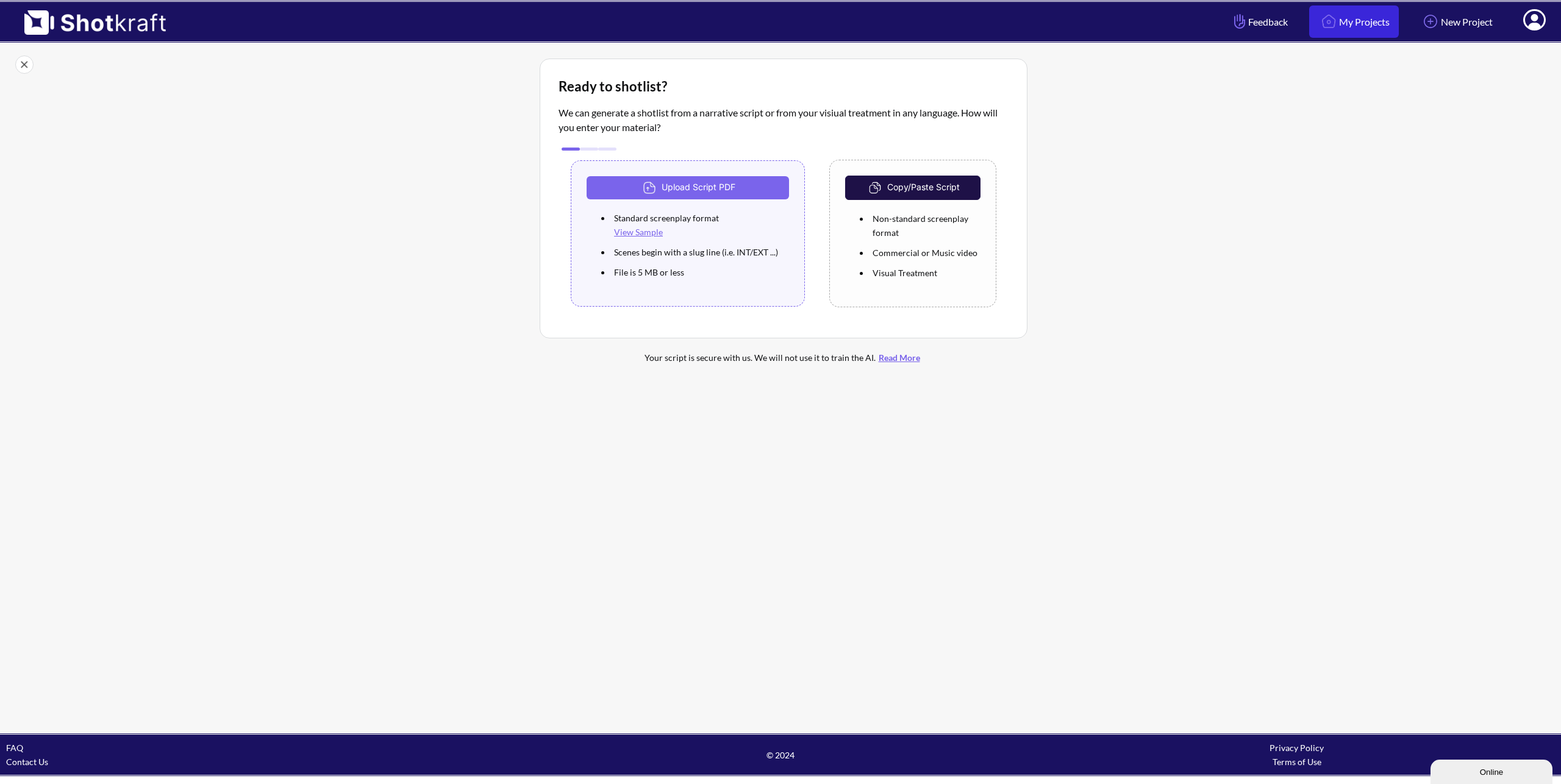
click at [1370, 25] on link "My Projects" at bounding box center [1354, 21] width 89 height 32
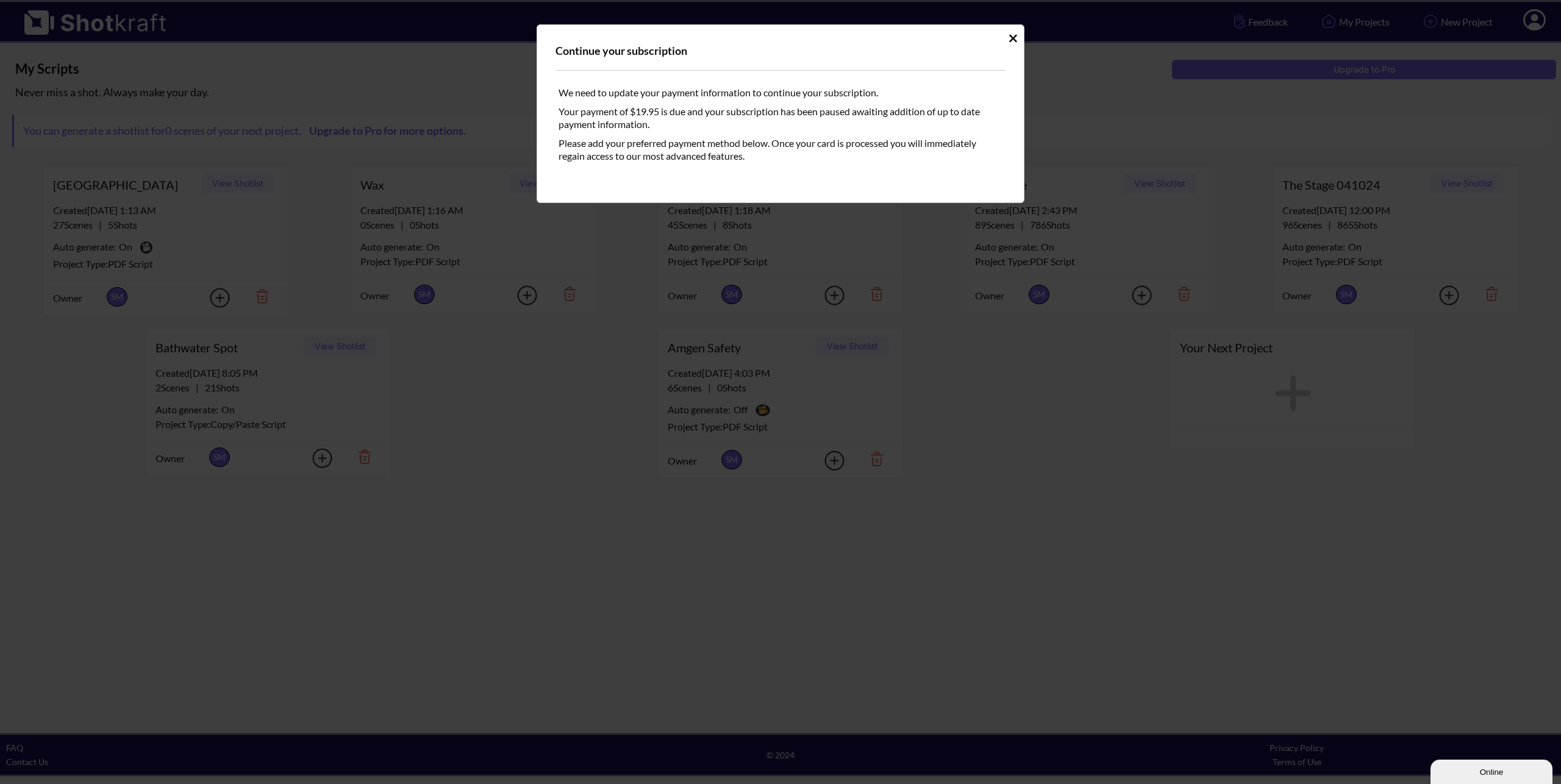
click at [1016, 38] on icon "Idle Modal" at bounding box center [1013, 38] width 9 height 12
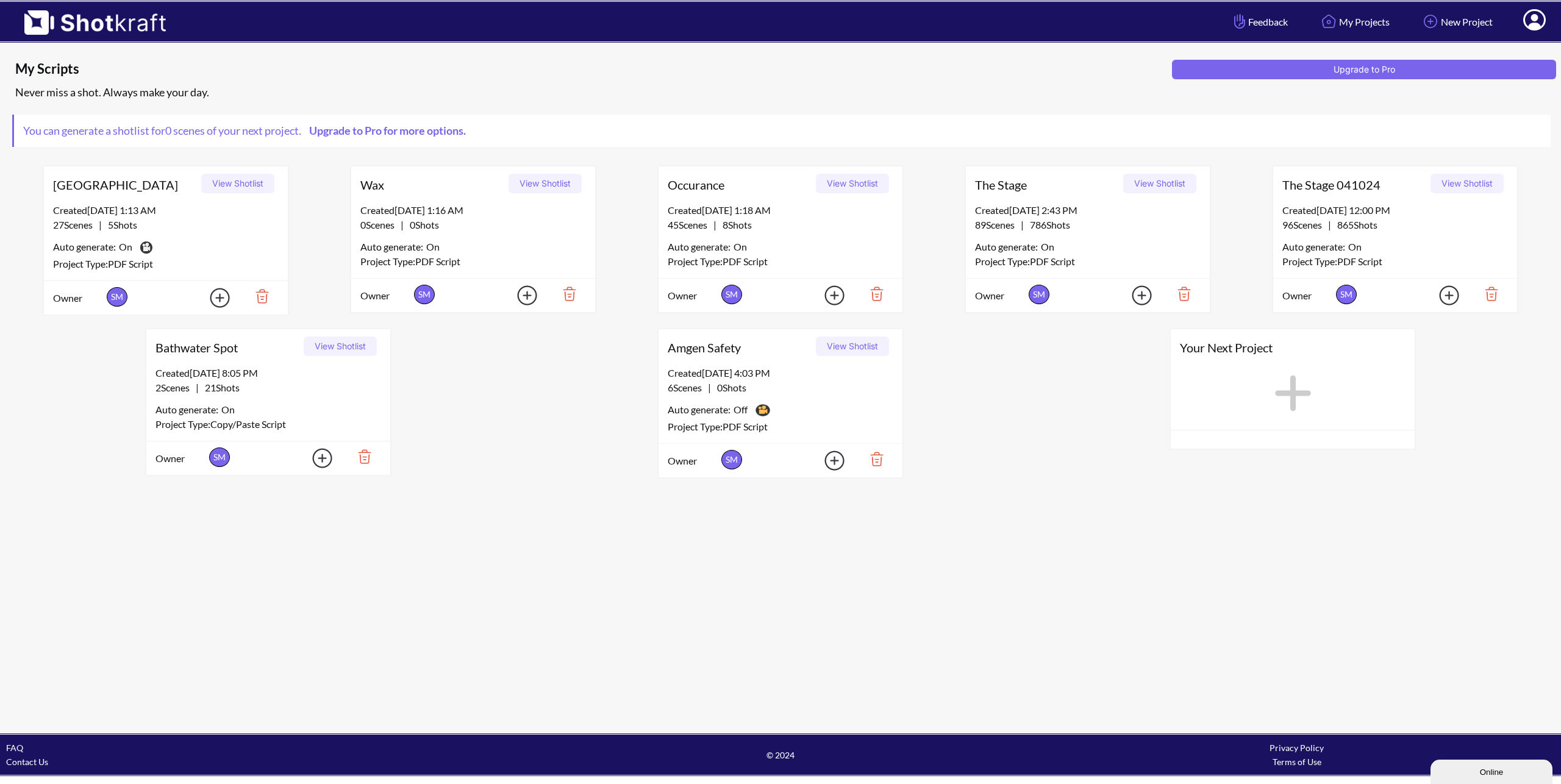
click at [734, 360] on div "Amgen Safety View Shotlist" at bounding box center [780, 347] width 244 height 37
click at [837, 345] on button "View Shotlist" at bounding box center [852, 346] width 73 height 20
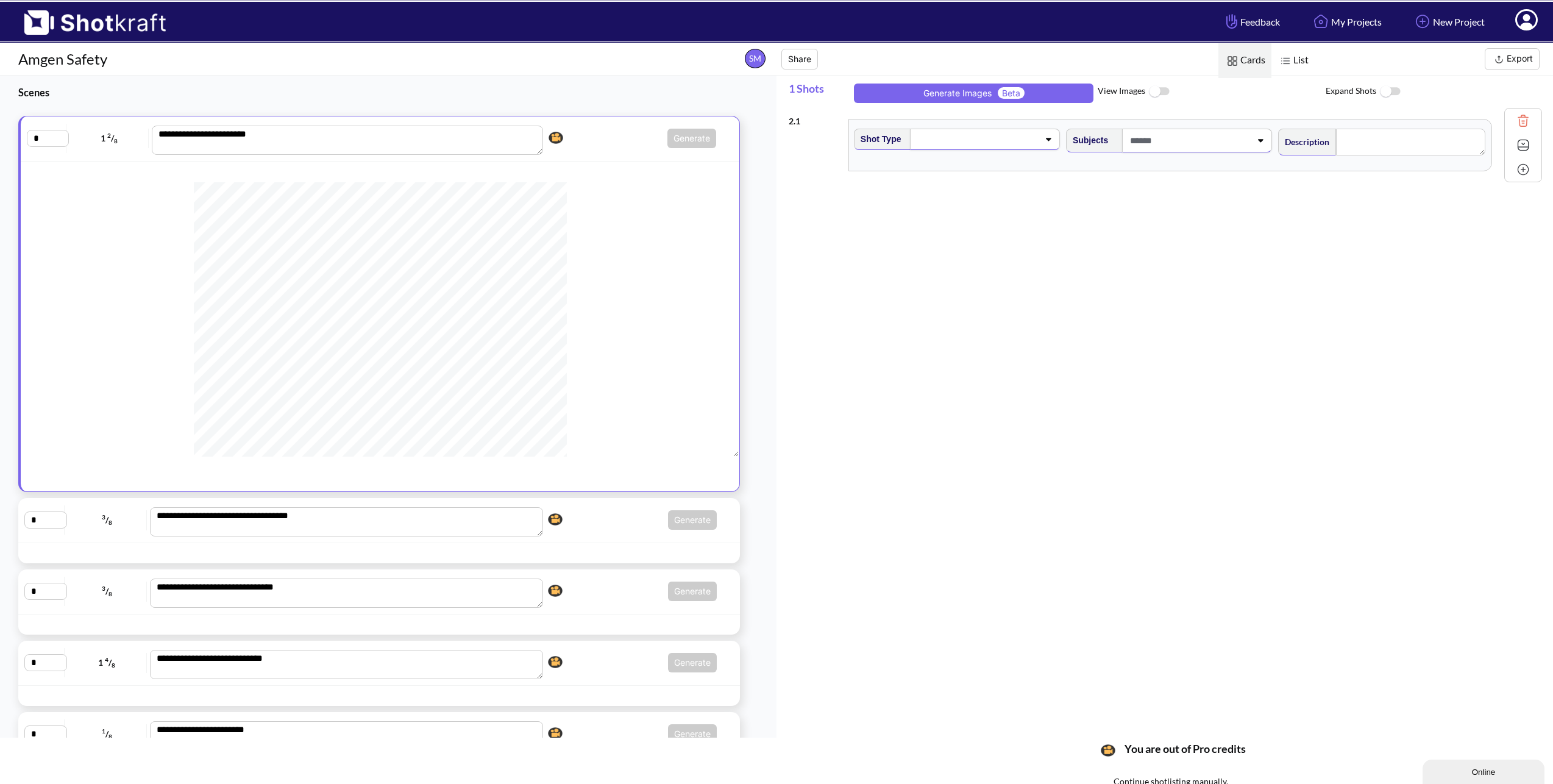
click at [1163, 358] on div "2 . 1 Shot Type Subjects Description Notes Movement Camera Focus Frame Focal Yo…" at bounding box center [1170, 421] width 764 height 627
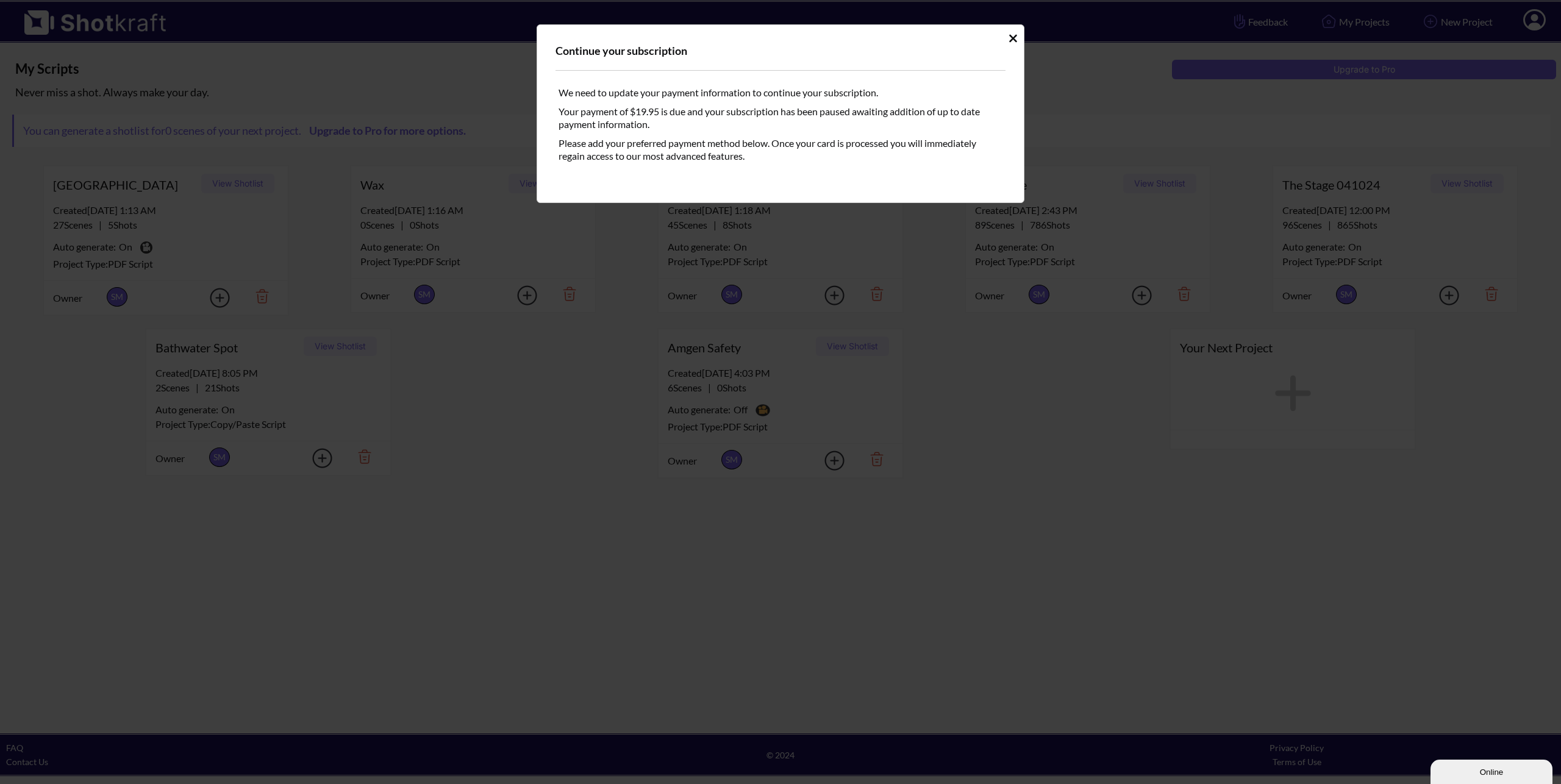
drag, startPoint x: 1010, startPoint y: 39, endPoint x: 1002, endPoint y: 35, distance: 8.9
click at [1010, 39] on icon "Idle Modal" at bounding box center [1013, 38] width 9 height 12
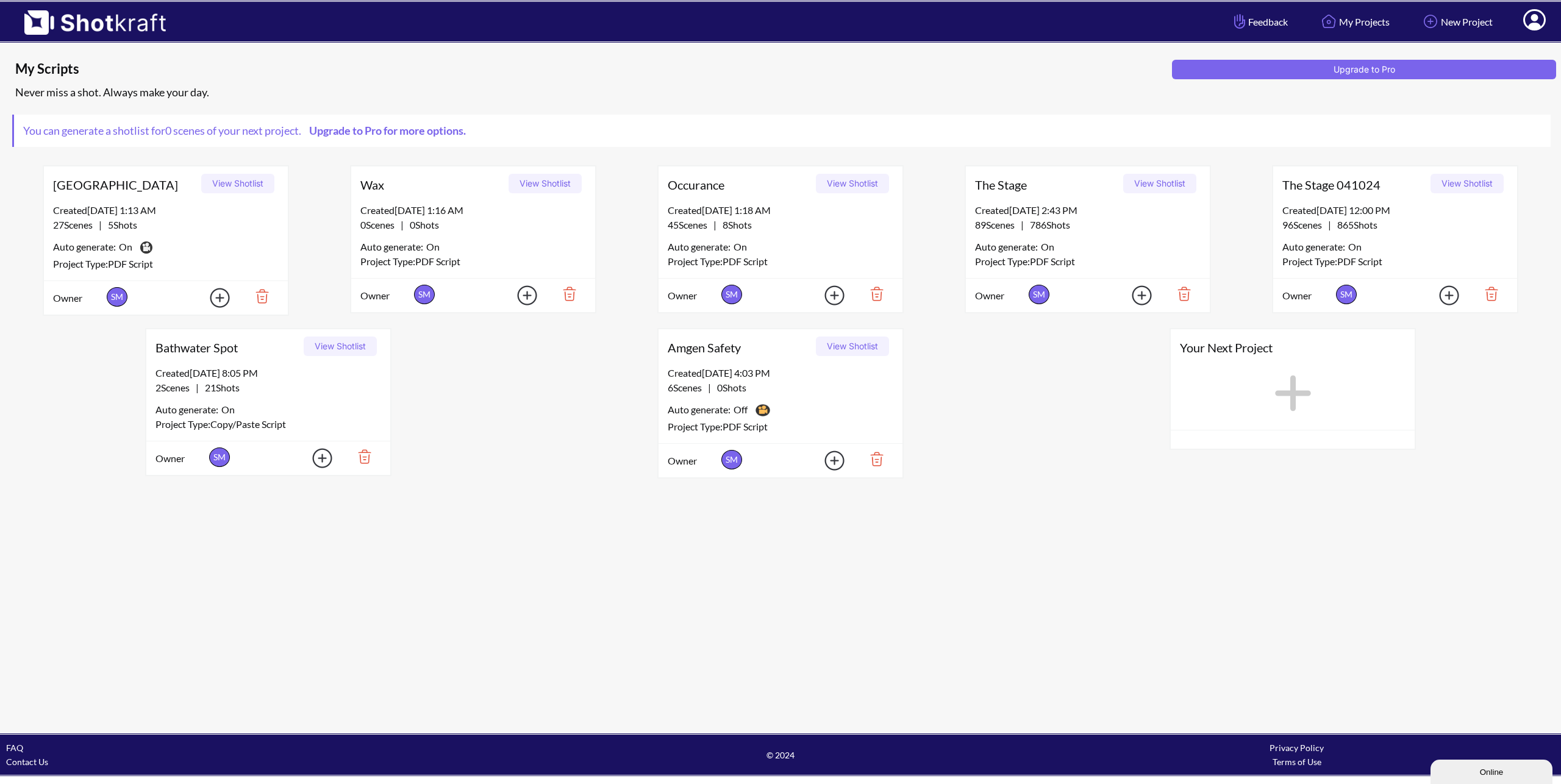
click at [856, 349] on button "View Shotlist" at bounding box center [852, 346] width 73 height 20
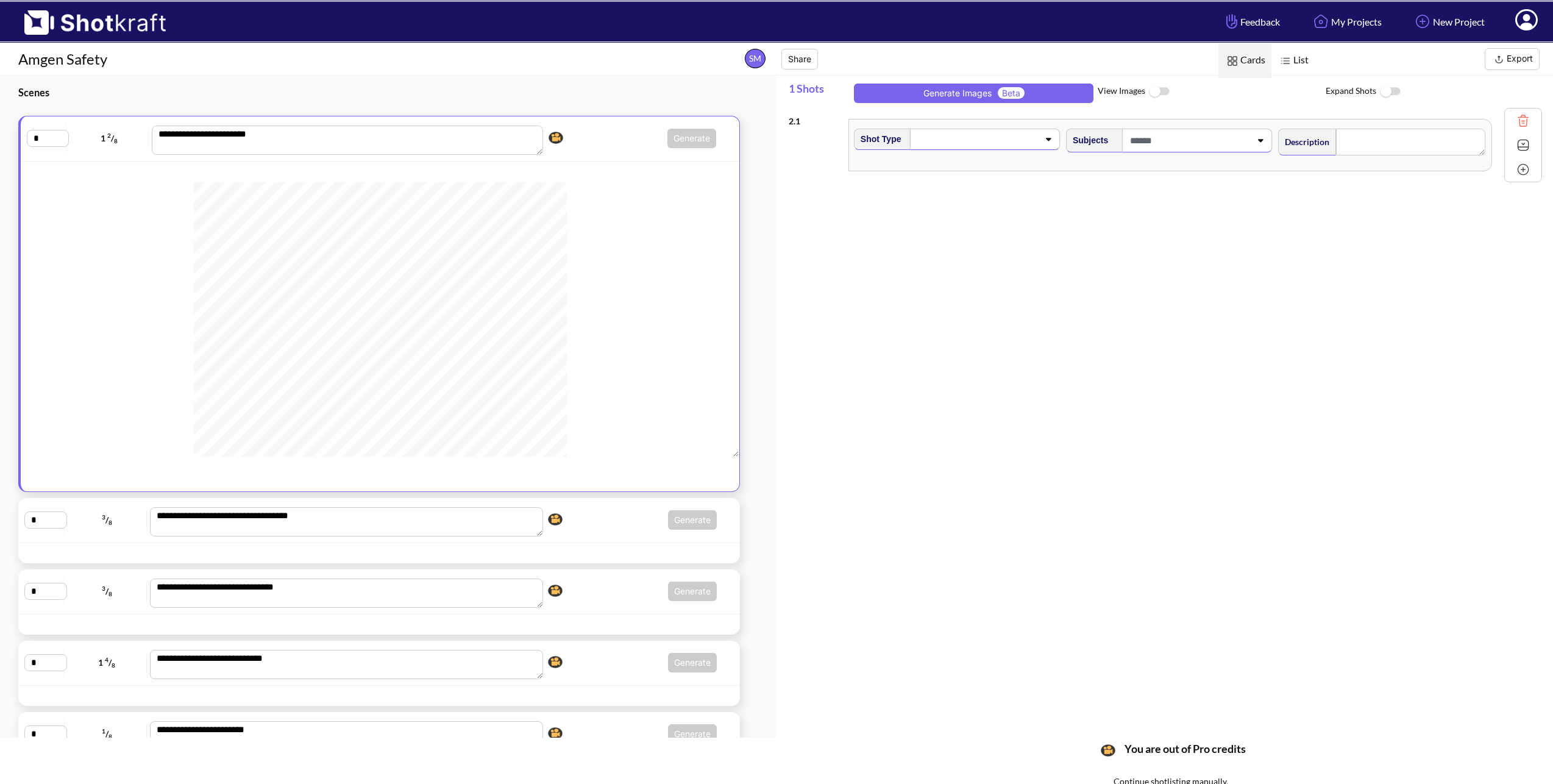
click at [934, 147] on span at bounding box center [977, 139] width 124 height 17
click at [897, 176] on li "Medium" at bounding box center [969, 176] width 199 height 19
click at [1169, 134] on span at bounding box center [1189, 140] width 124 height 20
drag, startPoint x: 1035, startPoint y: 330, endPoint x: 1106, endPoint y: 251, distance: 106.2
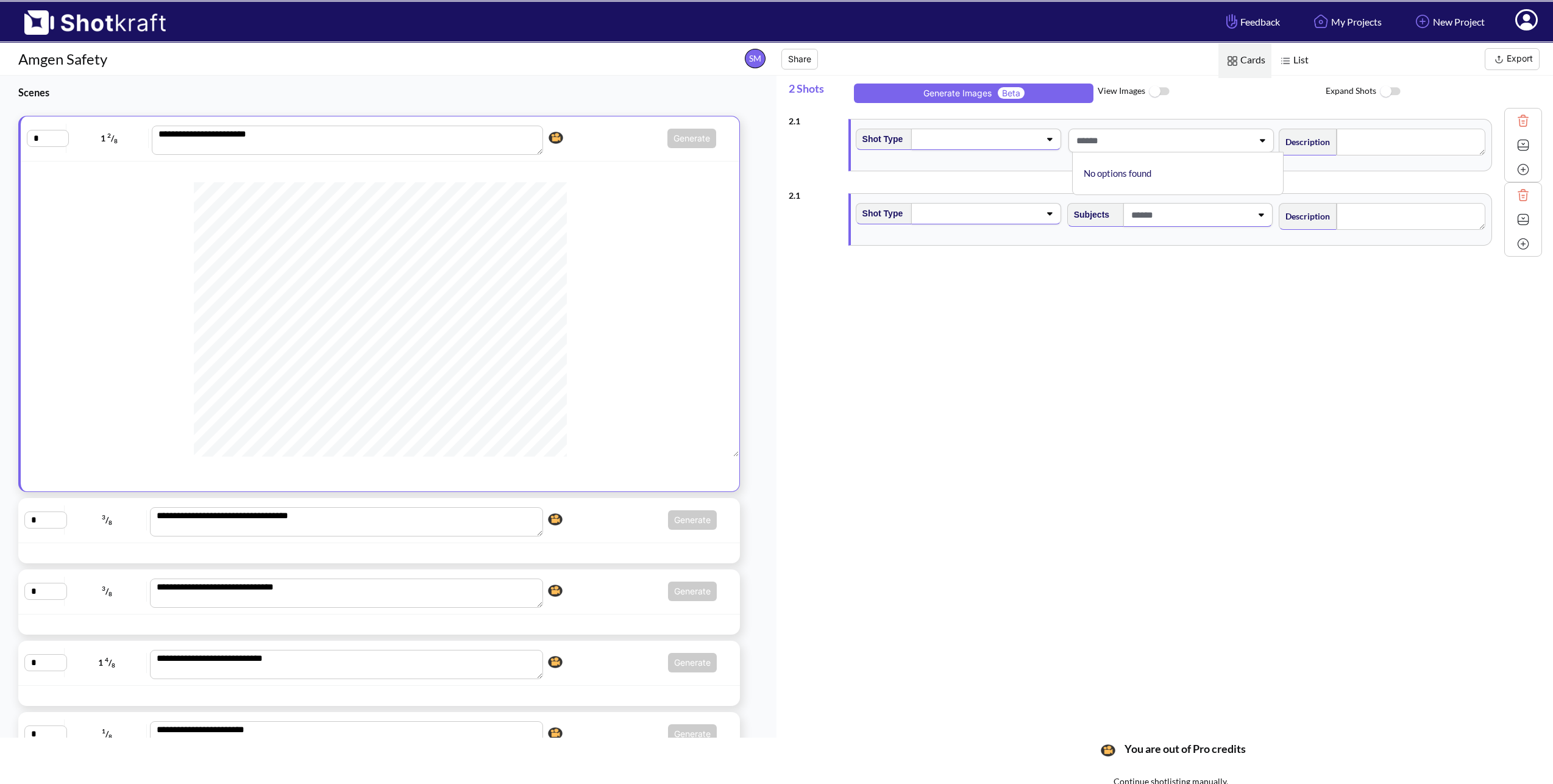
click at [1035, 328] on div "2 . 1 Shot Type Subjects No options found Description Notes Movement Camera Foc…" at bounding box center [1170, 421] width 764 height 627
click at [1167, 148] on span at bounding box center [1190, 140] width 124 height 20
click at [1156, 176] on li "No options found" at bounding box center [1180, 173] width 199 height 19
click at [1153, 146] on span at bounding box center [1190, 140] width 124 height 20
click at [1375, 146] on textarea at bounding box center [1411, 142] width 149 height 27
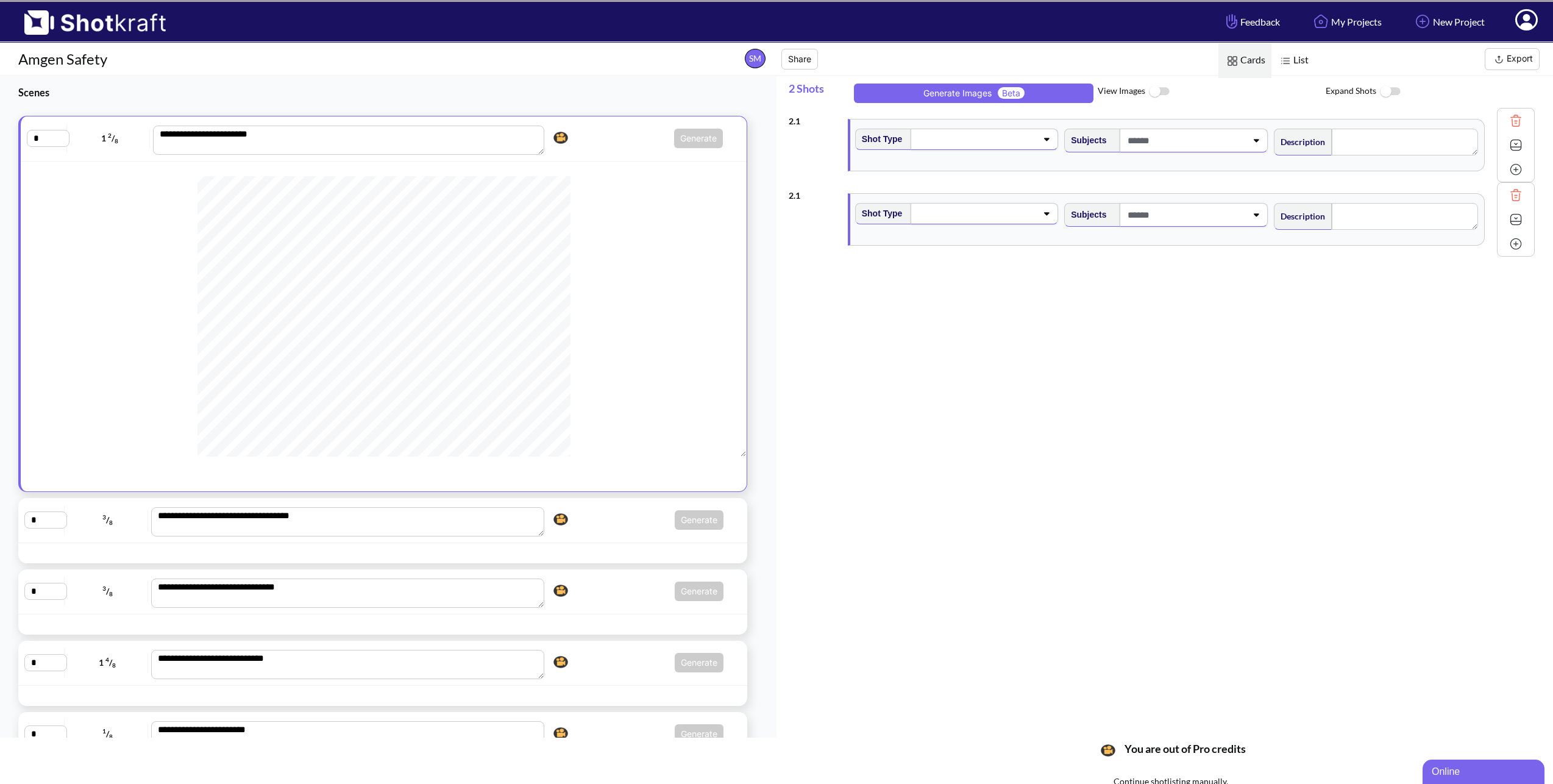
scroll to position [0, 0]
click at [1520, 195] on img at bounding box center [1523, 195] width 18 height 18
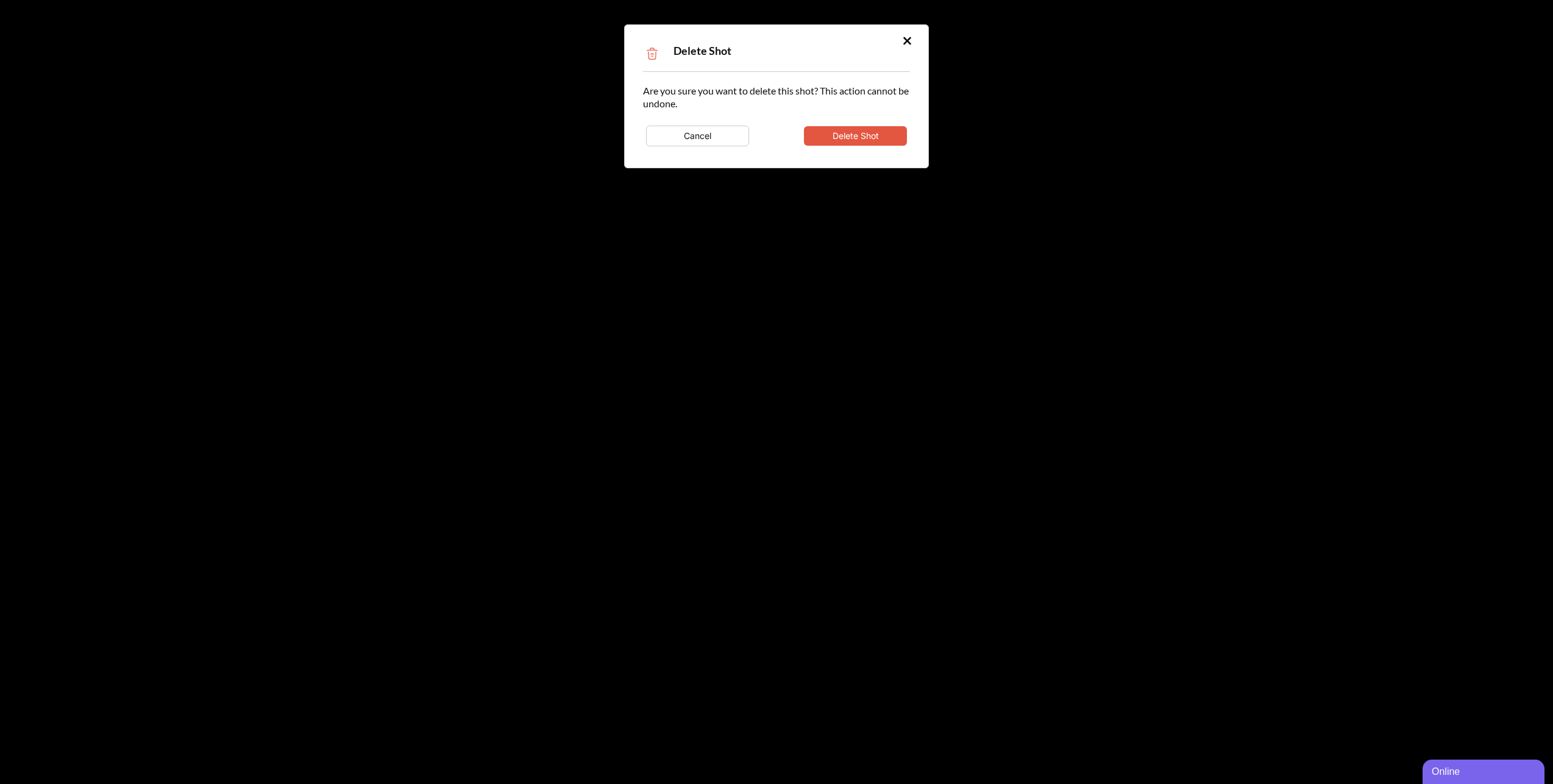
click at [704, 134] on button "Cancel" at bounding box center [698, 136] width 103 height 21
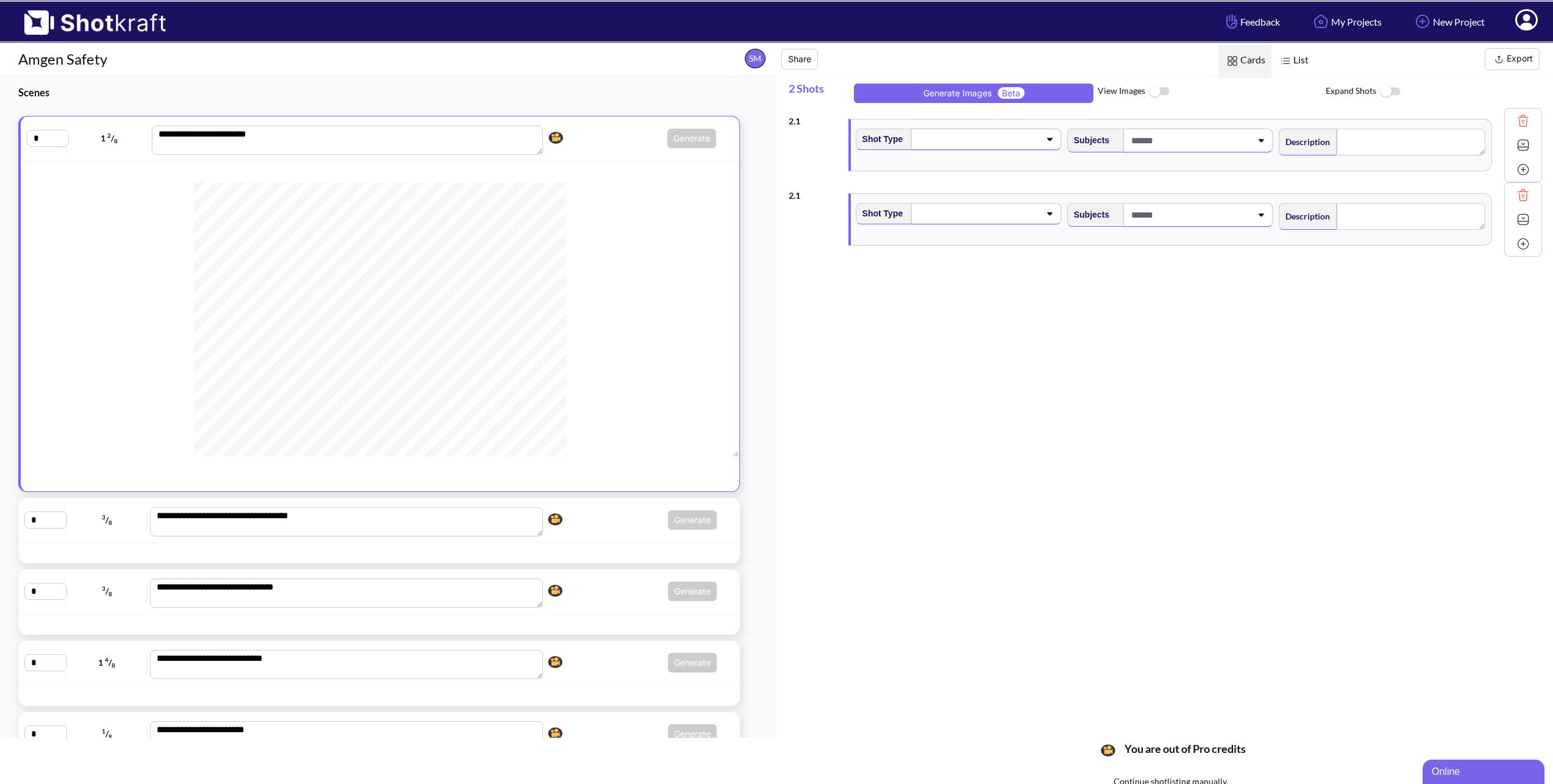
click at [789, 123] on div "2 . 1" at bounding box center [815, 118] width 54 height 20
click at [792, 122] on div "2 . 1" at bounding box center [815, 118] width 54 height 20
click at [1516, 145] on img at bounding box center [1523, 145] width 18 height 18
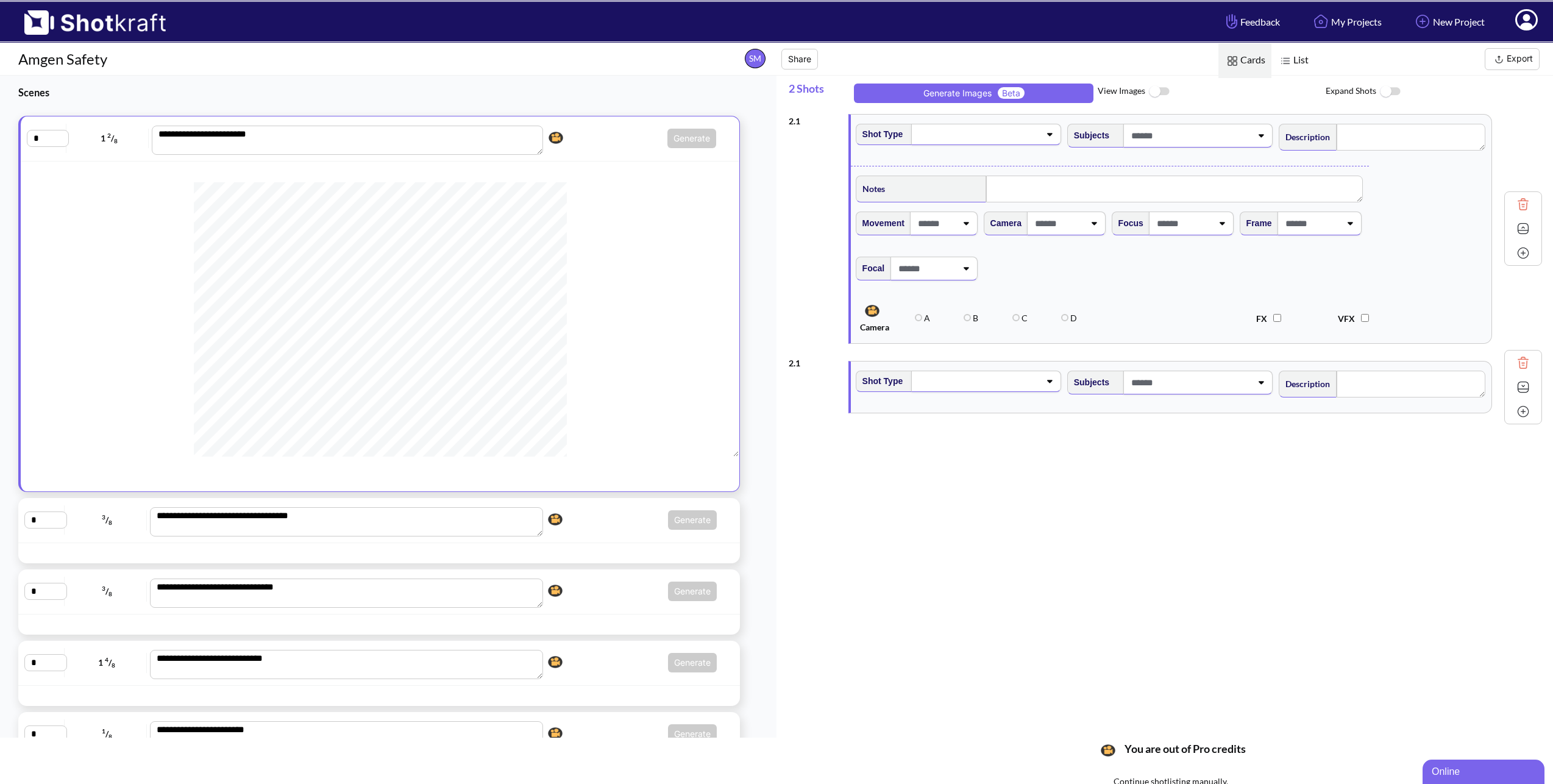
click at [1520, 231] on img at bounding box center [1523, 228] width 18 height 18
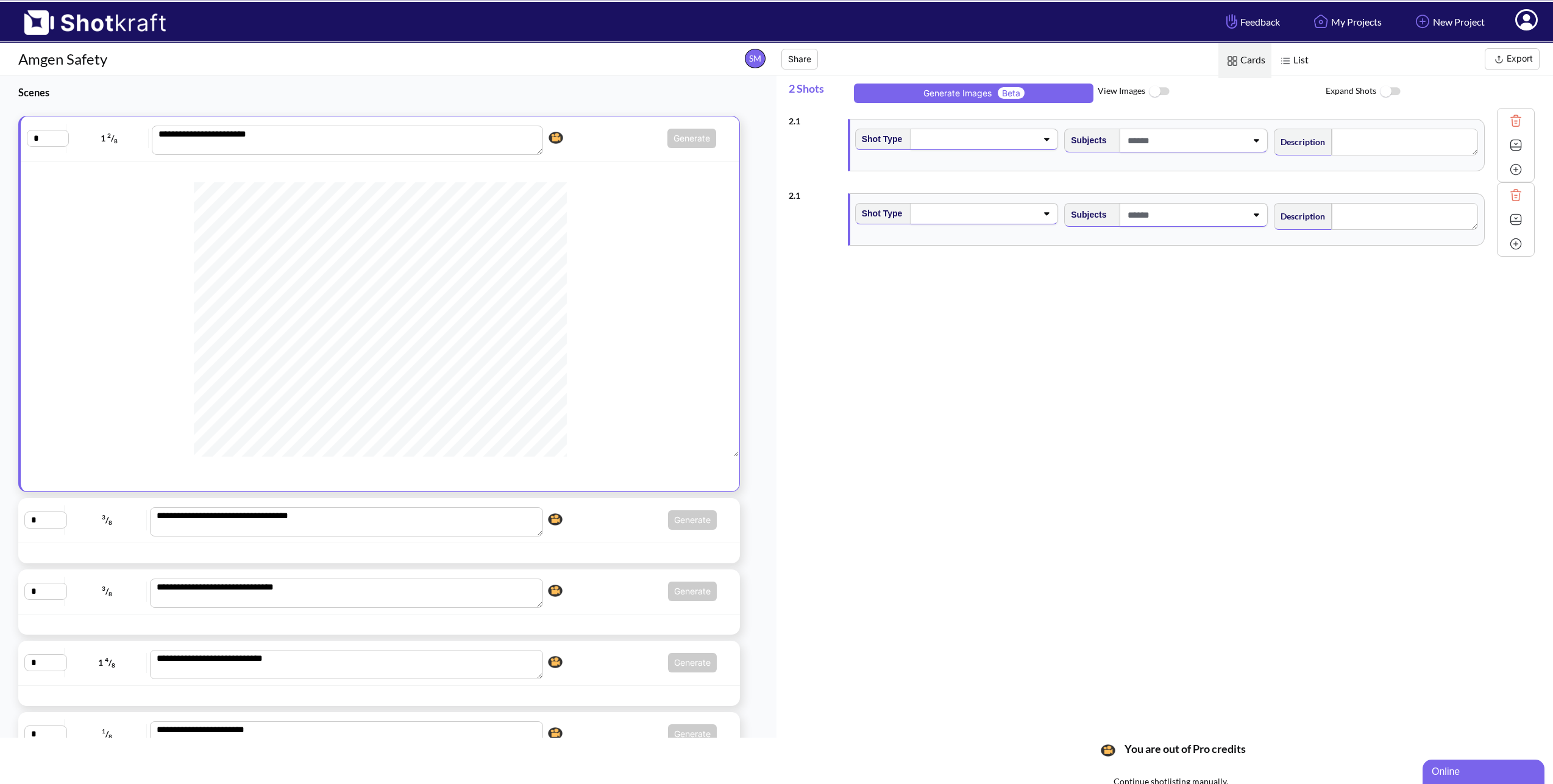
click at [1157, 91] on img at bounding box center [1159, 91] width 27 height 26
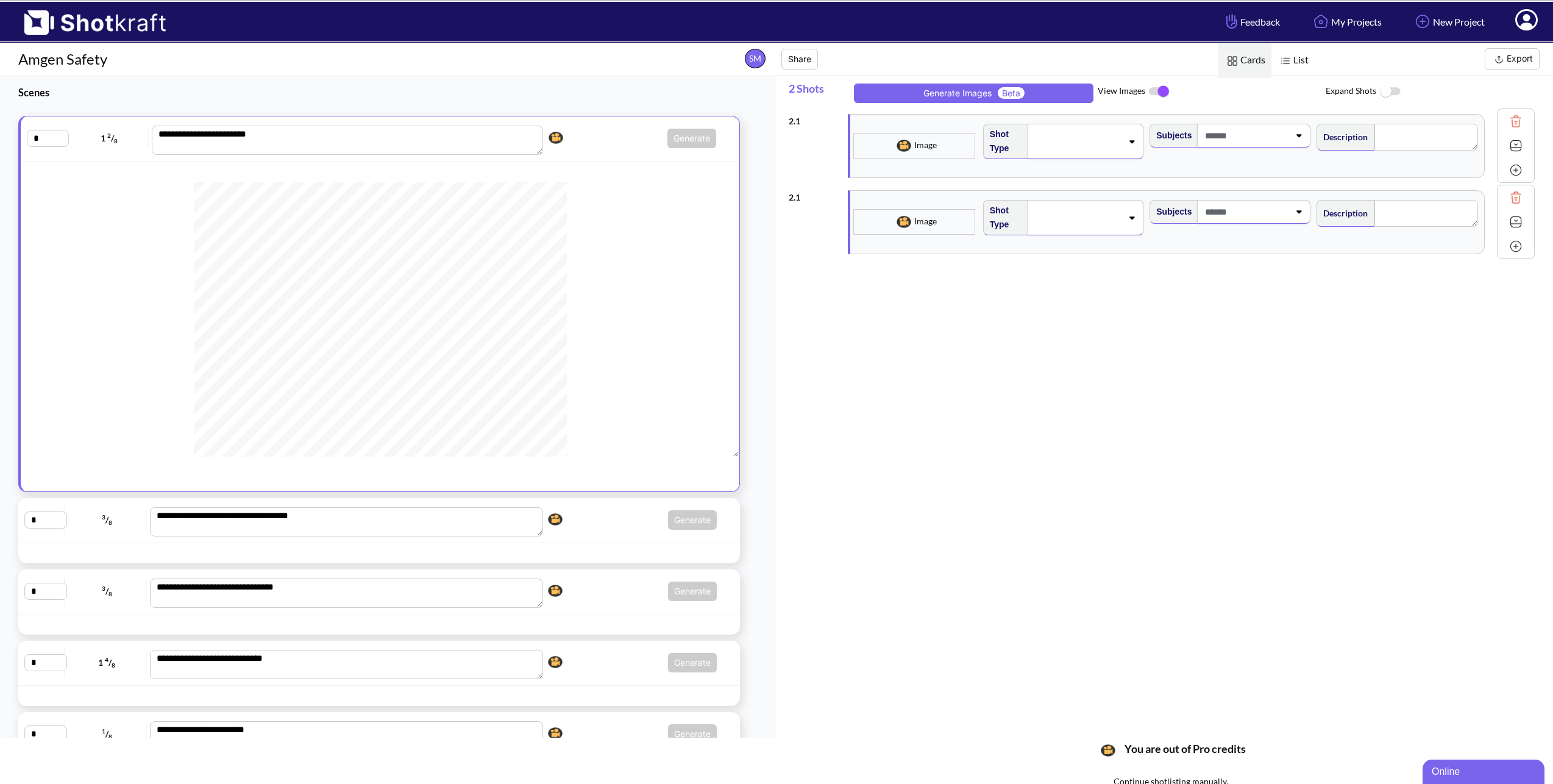
click at [1157, 91] on img at bounding box center [1159, 91] width 27 height 25
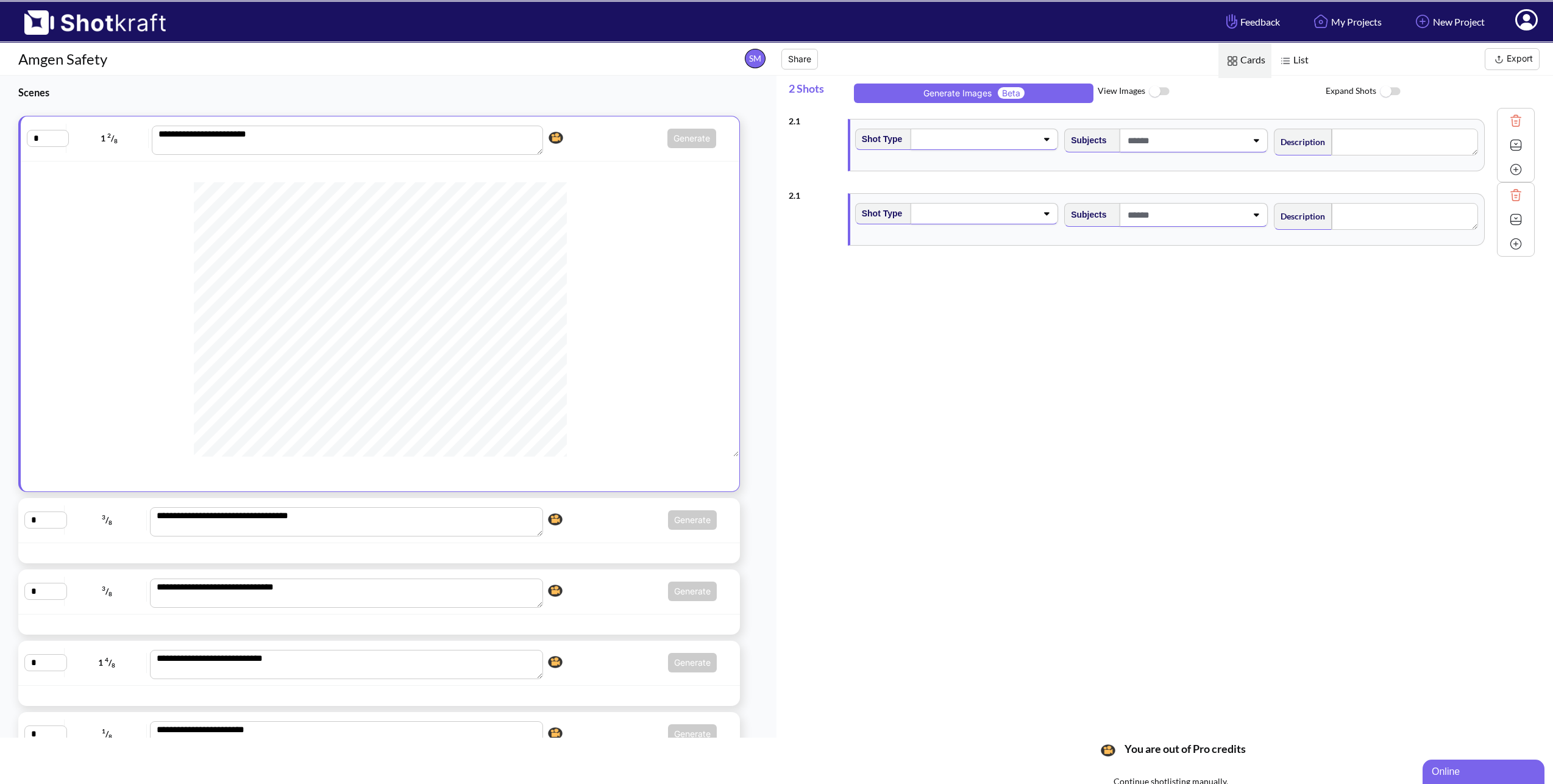
click at [1157, 91] on img at bounding box center [1159, 91] width 27 height 26
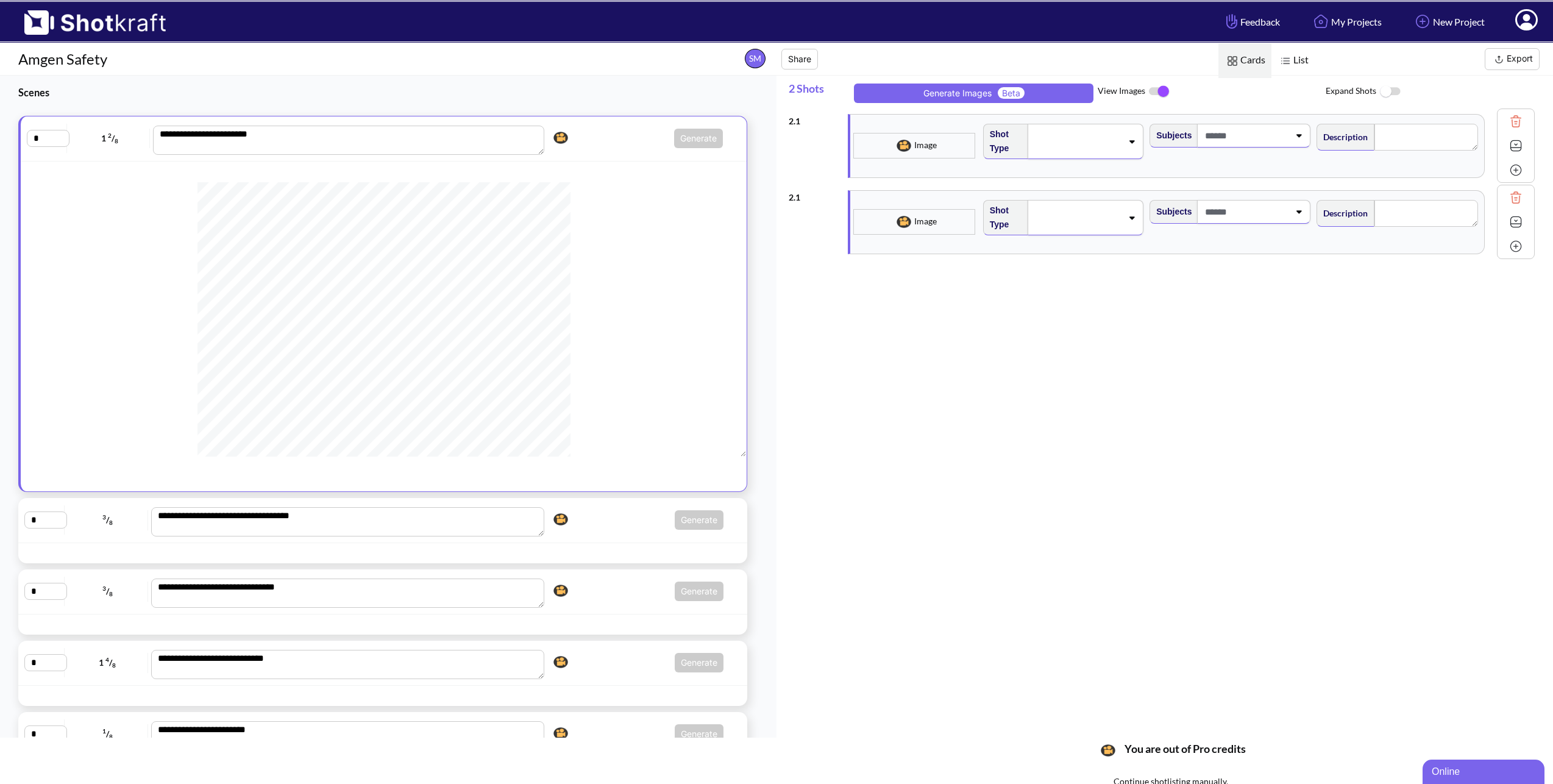
click at [567, 183] on div at bounding box center [384, 665] width 713 height 965
click at [562, 192] on span "Click here to upgrade, or continue to shotlist manually." at bounding box center [594, 187] width 87 height 69
click at [554, 136] on img at bounding box center [561, 138] width 21 height 18
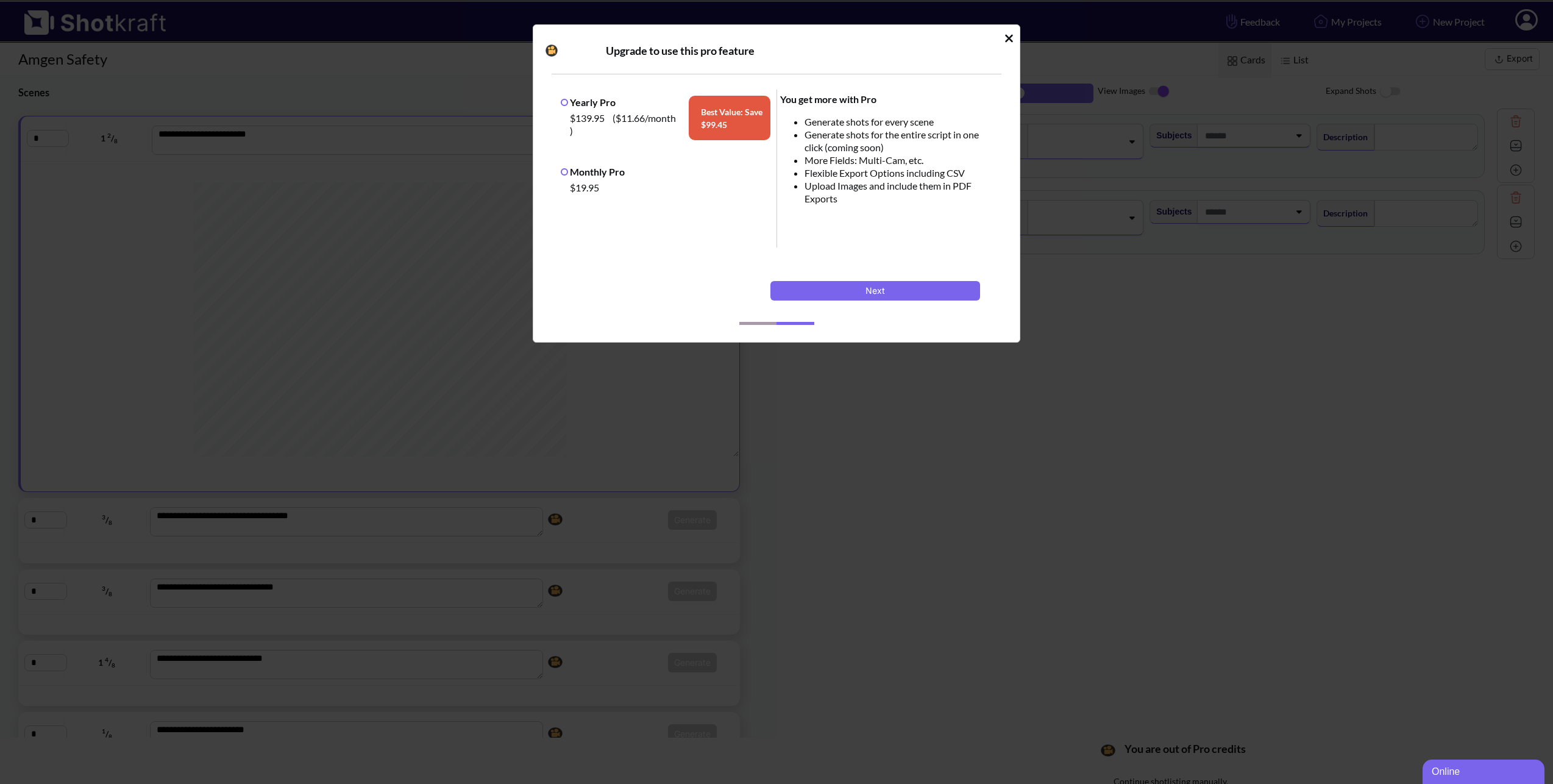
click at [608, 180] on div "$19.95" at bounding box center [668, 187] width 204 height 19
click at [582, 176] on label "Monthly Pro" at bounding box center [593, 172] width 64 height 12
click at [873, 290] on button "Next" at bounding box center [875, 290] width 210 height 20
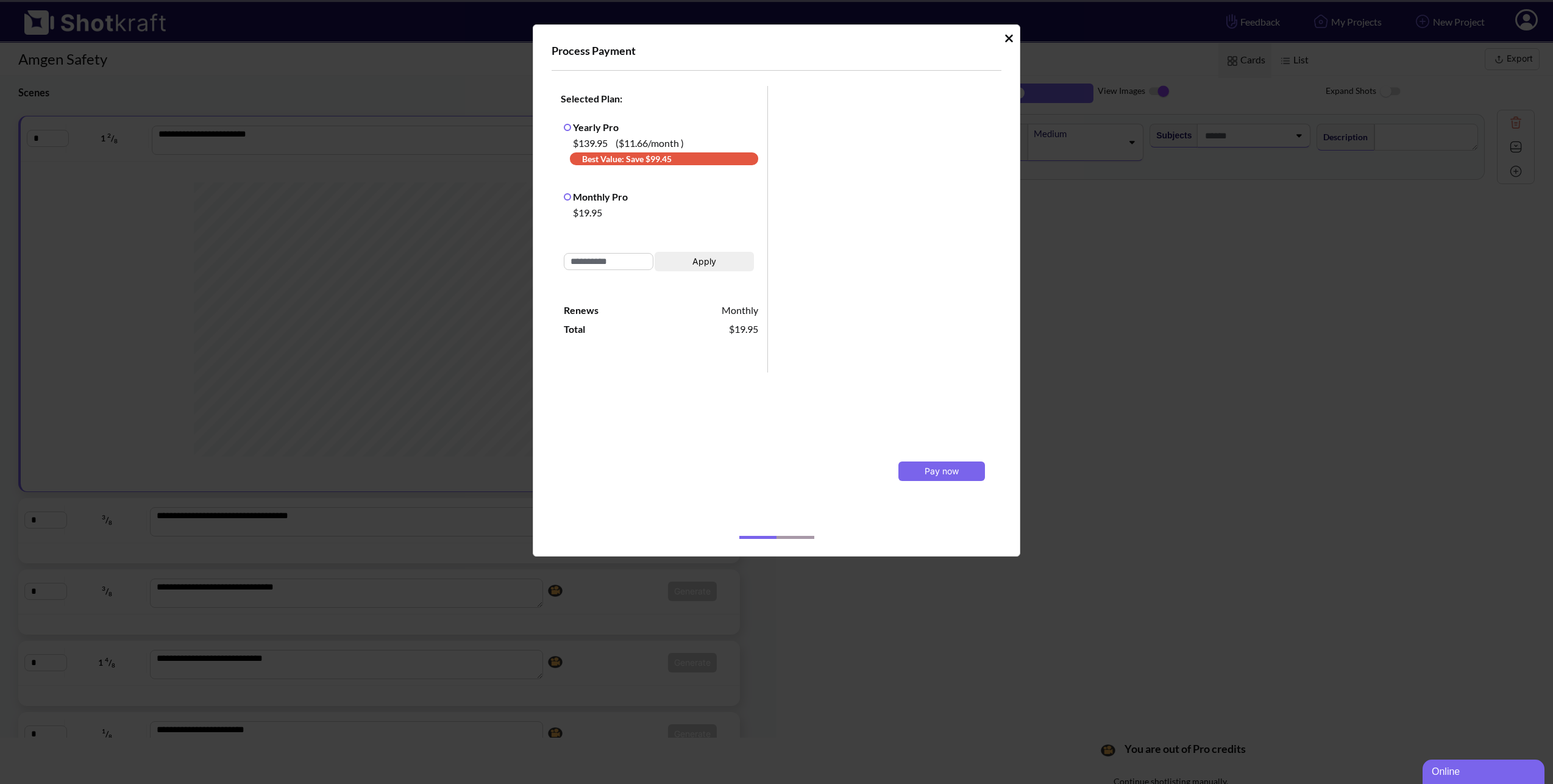
click at [1007, 35] on icon "Idle Modal" at bounding box center [1009, 38] width 9 height 12
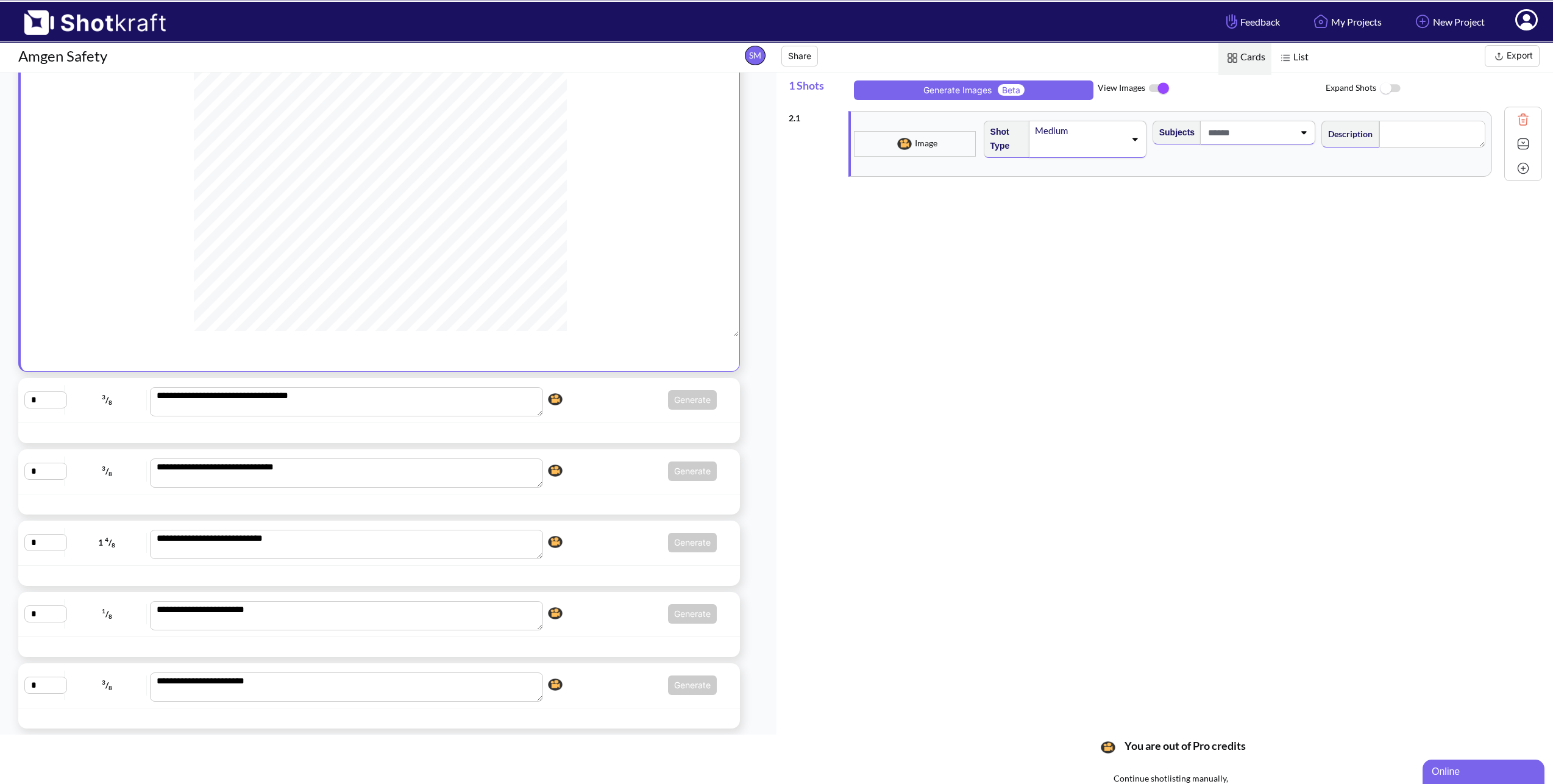
scroll to position [9, 0]
